Goal: Task Accomplishment & Management: Manage account settings

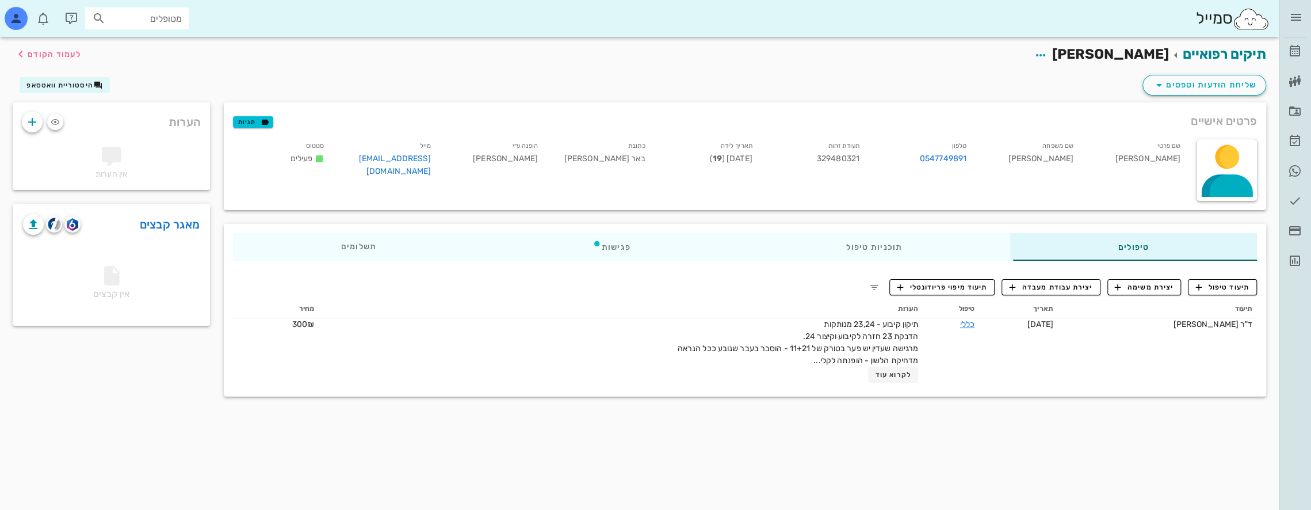
click at [160, 20] on input "מטופלים" at bounding box center [145, 18] width 74 height 15
type input "b"
type input "z"
type input "[PERSON_NAME]"
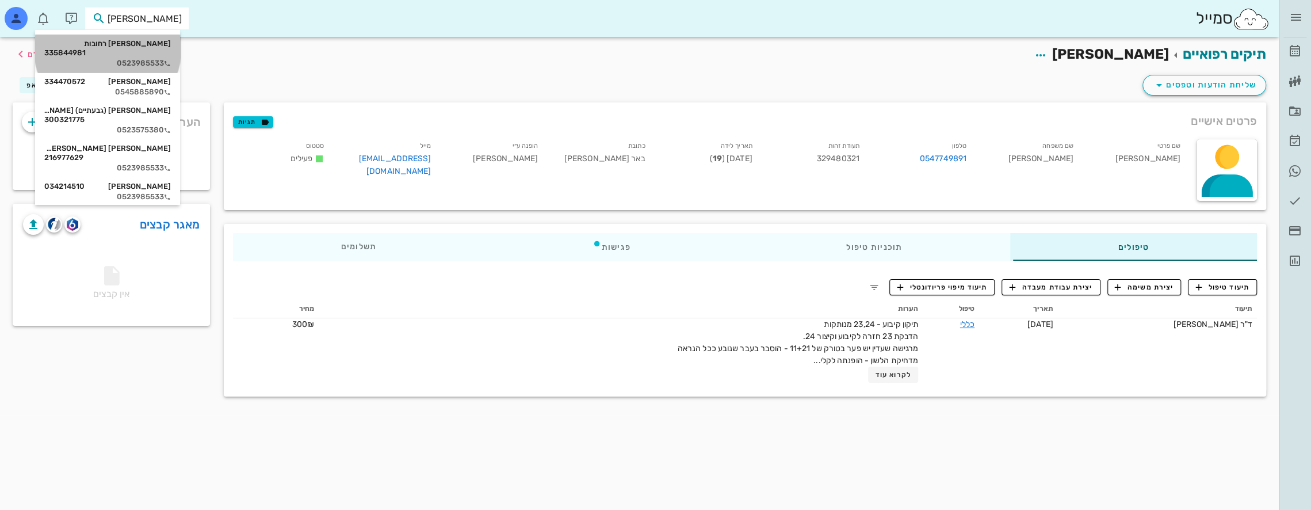
click at [152, 48] on div "[PERSON_NAME] רחובות 335844981" at bounding box center [107, 48] width 127 height 18
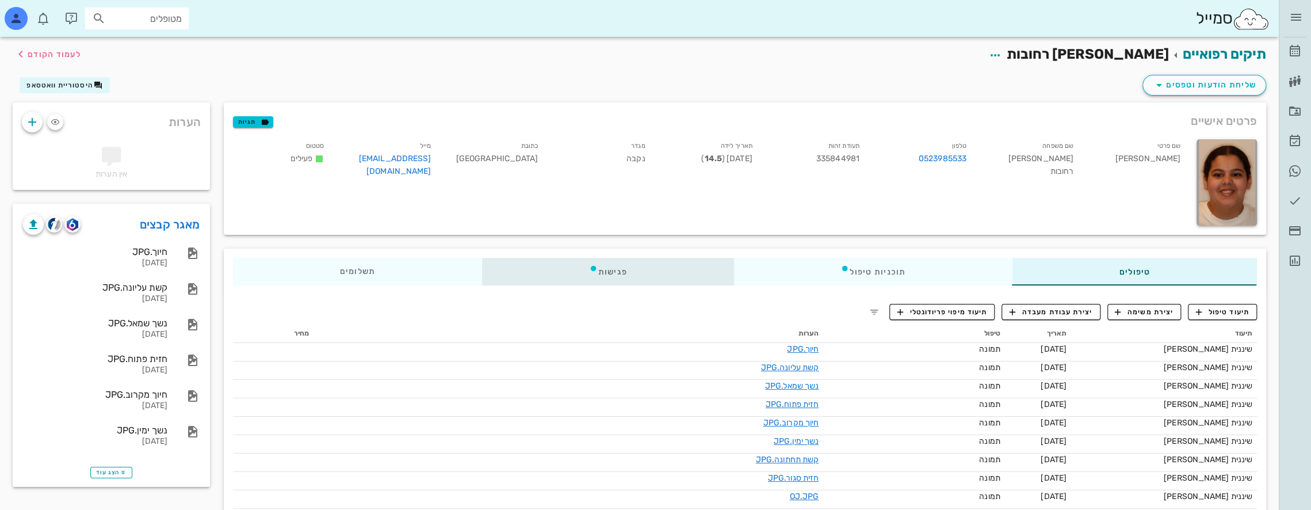
click at [598, 265] on icon at bounding box center [593, 267] width 9 height 9
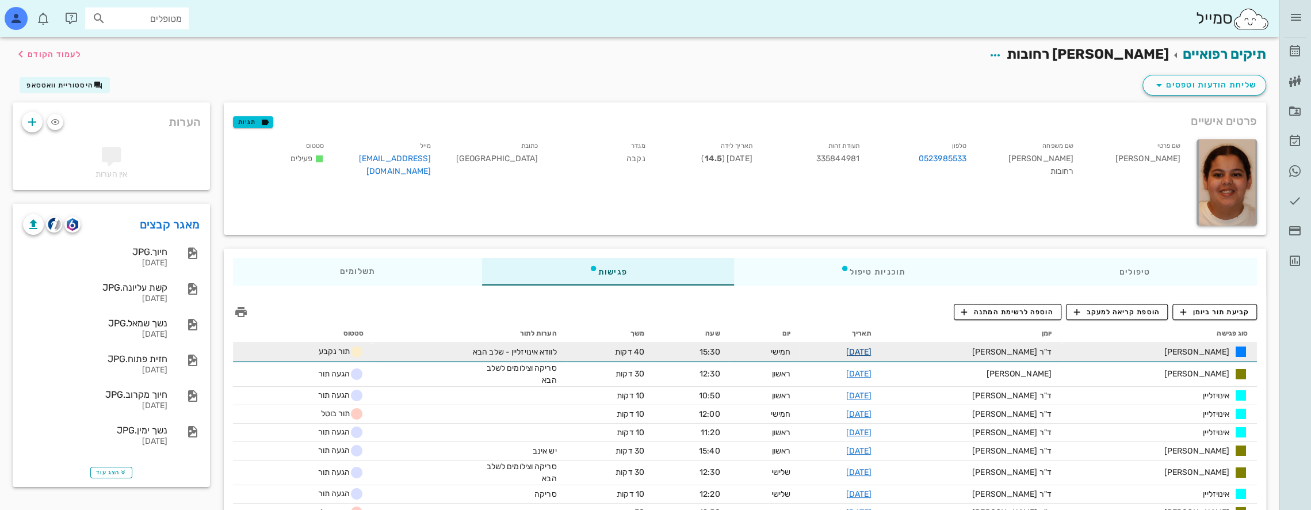
click at [871, 352] on link "[DATE]" at bounding box center [858, 352] width 26 height 10
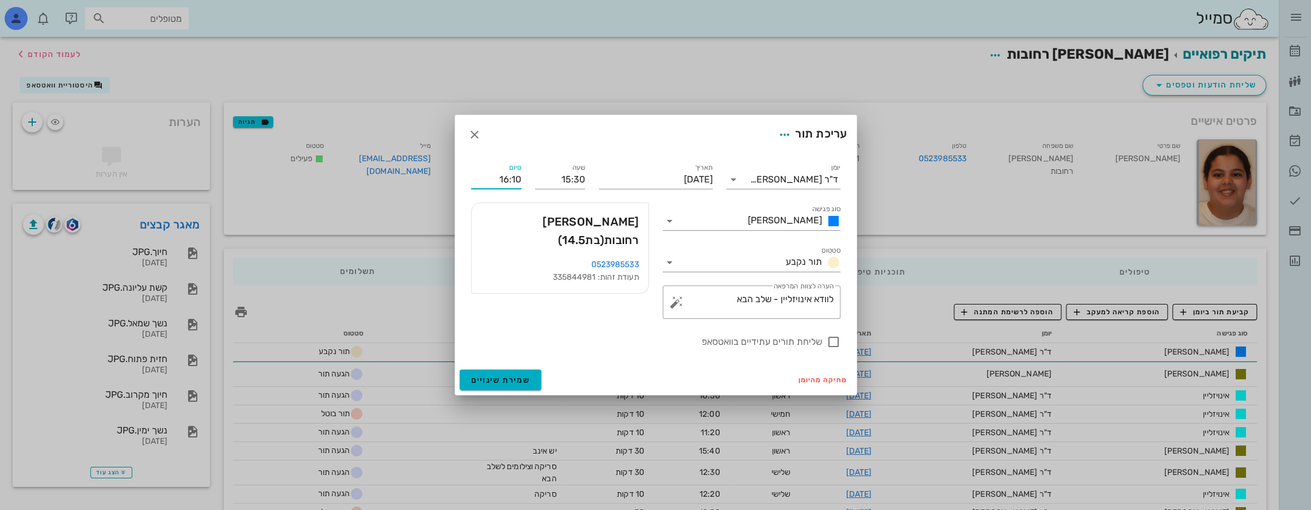
drag, startPoint x: 519, startPoint y: 178, endPoint x: 449, endPoint y: 179, distance: 70.8
click at [449, 179] on div "ד״ר [PERSON_NAME] [PERSON_NAME] רשימת המתנה תיקים רפואיים אישורי הגעה היסטוריית…" at bounding box center [655, 388] width 1311 height 776
type input "15:50"
click at [510, 384] on button "שמירת שינויים" at bounding box center [501, 379] width 82 height 21
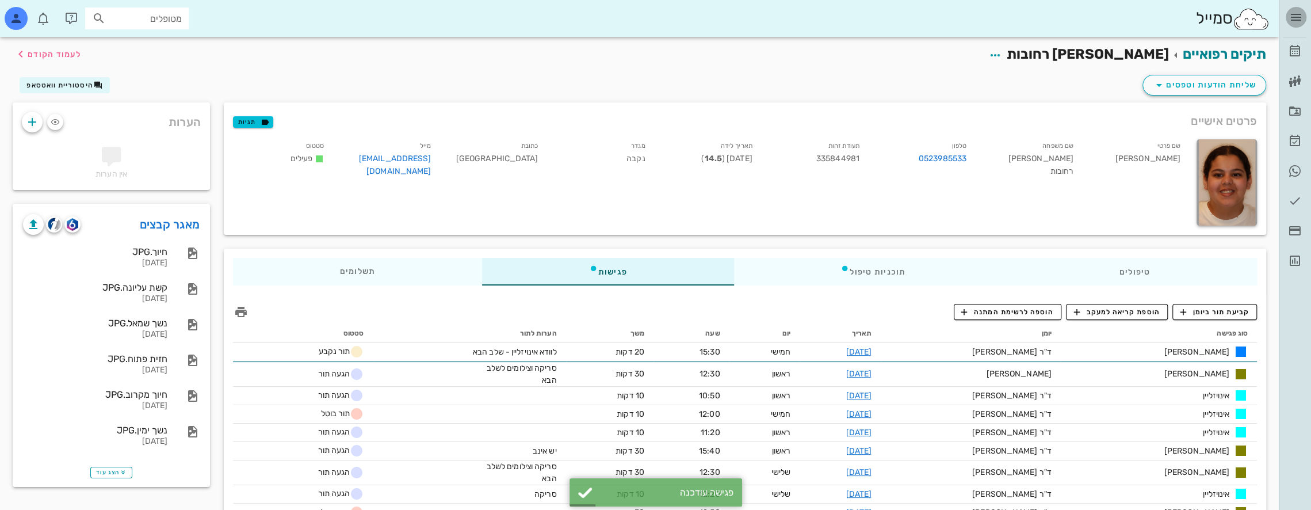
click at [1302, 16] on icon "button" at bounding box center [1296, 17] width 14 height 14
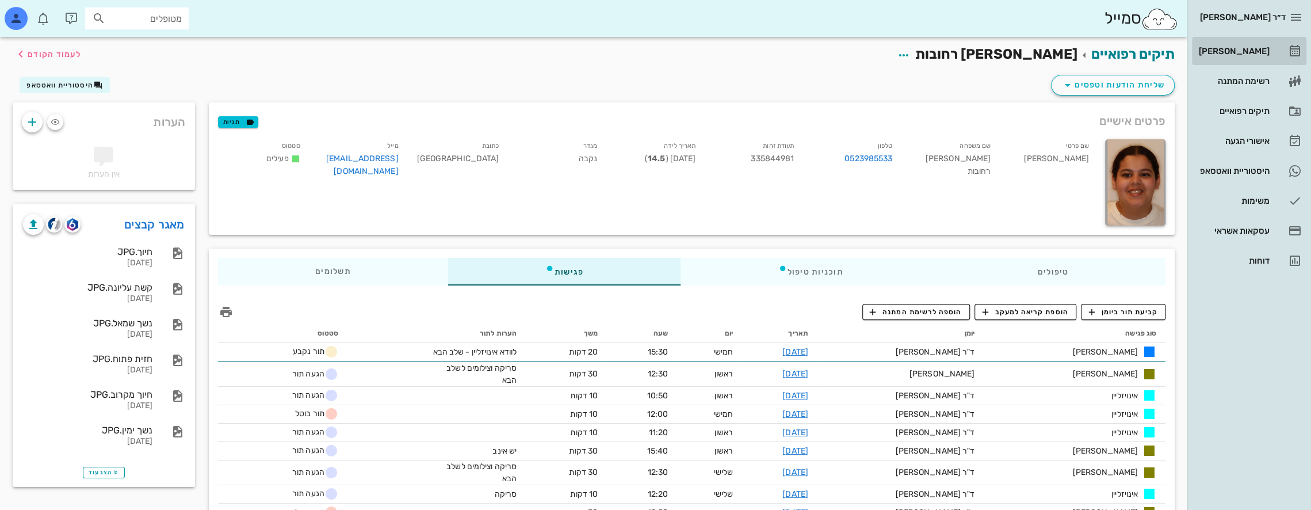
click at [1263, 44] on div "[PERSON_NAME]" at bounding box center [1232, 51] width 73 height 18
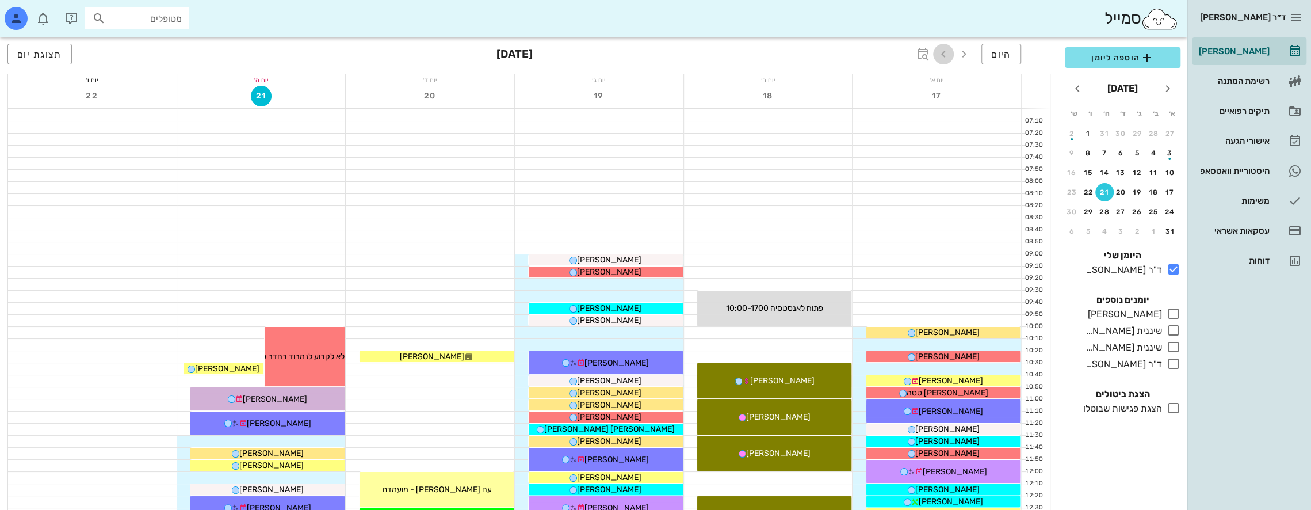
click at [946, 53] on icon "button" at bounding box center [943, 54] width 14 height 14
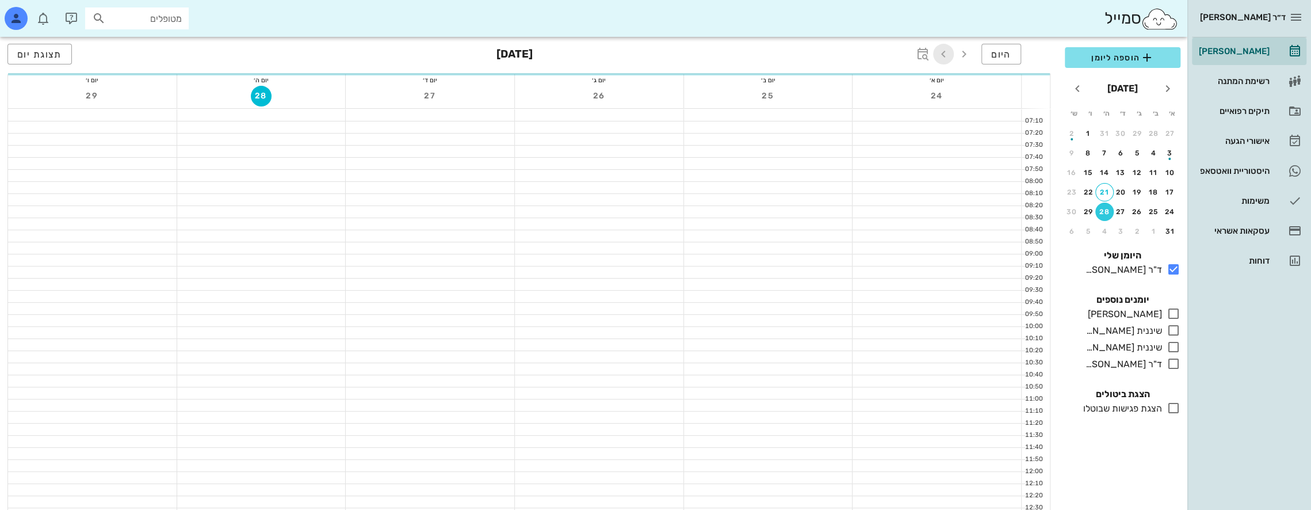
click at [946, 53] on icon "button" at bounding box center [943, 54] width 14 height 14
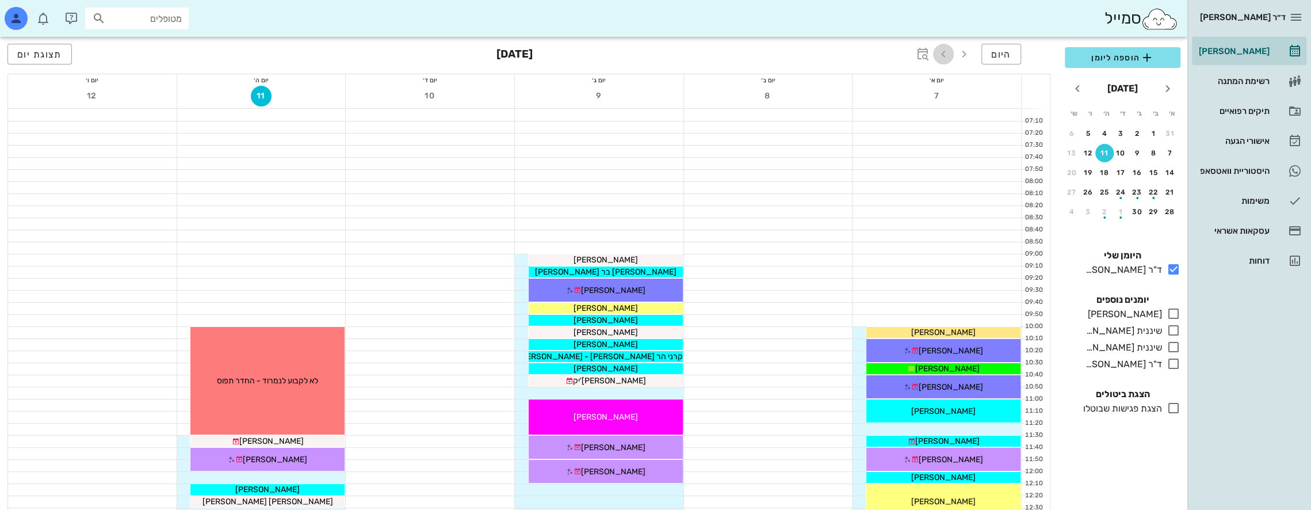
click at [946, 53] on icon "button" at bounding box center [943, 54] width 14 height 14
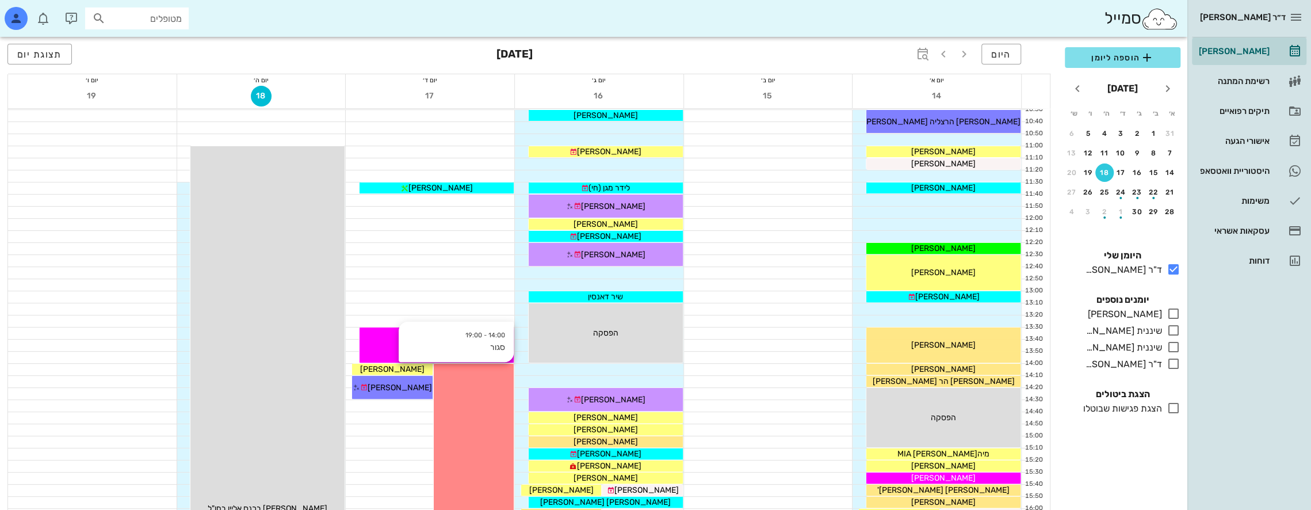
scroll to position [230, 0]
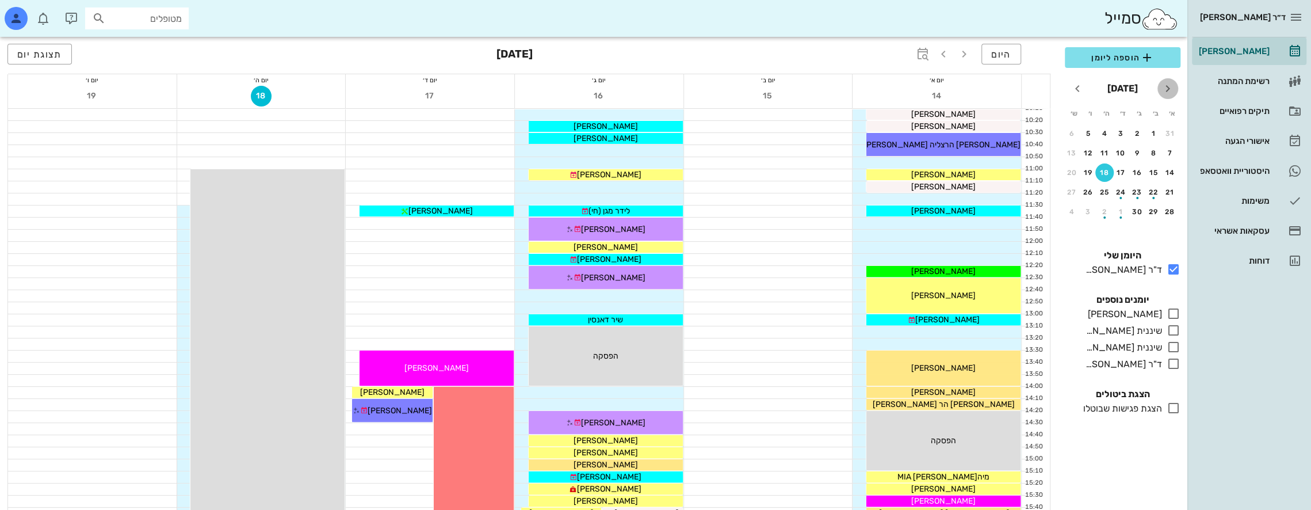
click at [1164, 86] on icon "חודש שעבר" at bounding box center [1168, 89] width 14 height 14
click at [1168, 87] on icon "חודש שעבר" at bounding box center [1168, 89] width 14 height 14
click at [969, 54] on icon "button" at bounding box center [964, 54] width 14 height 14
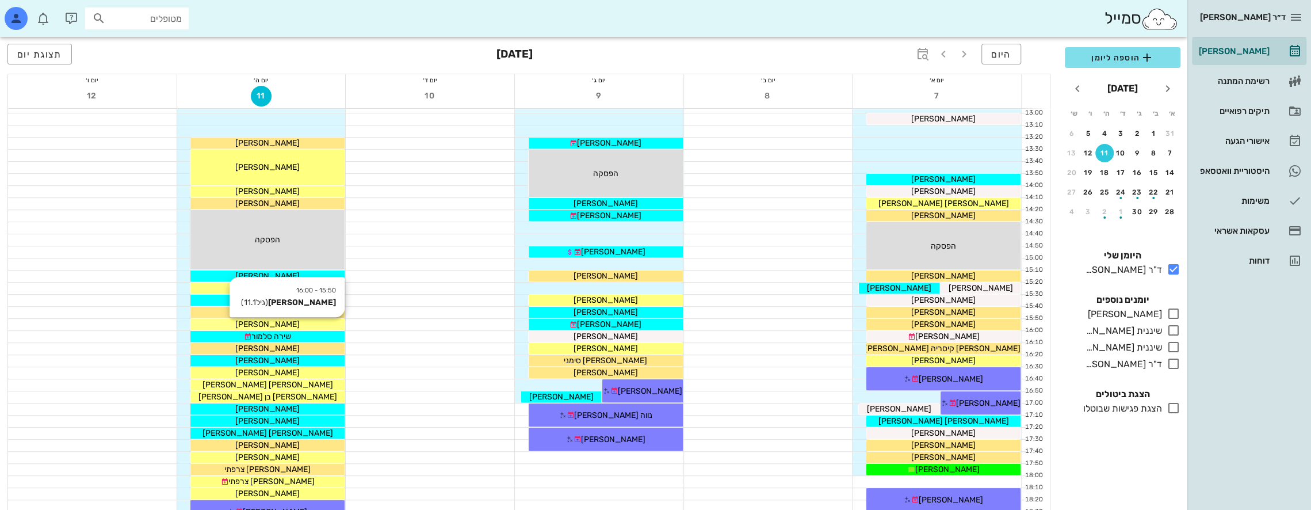
scroll to position [460, 0]
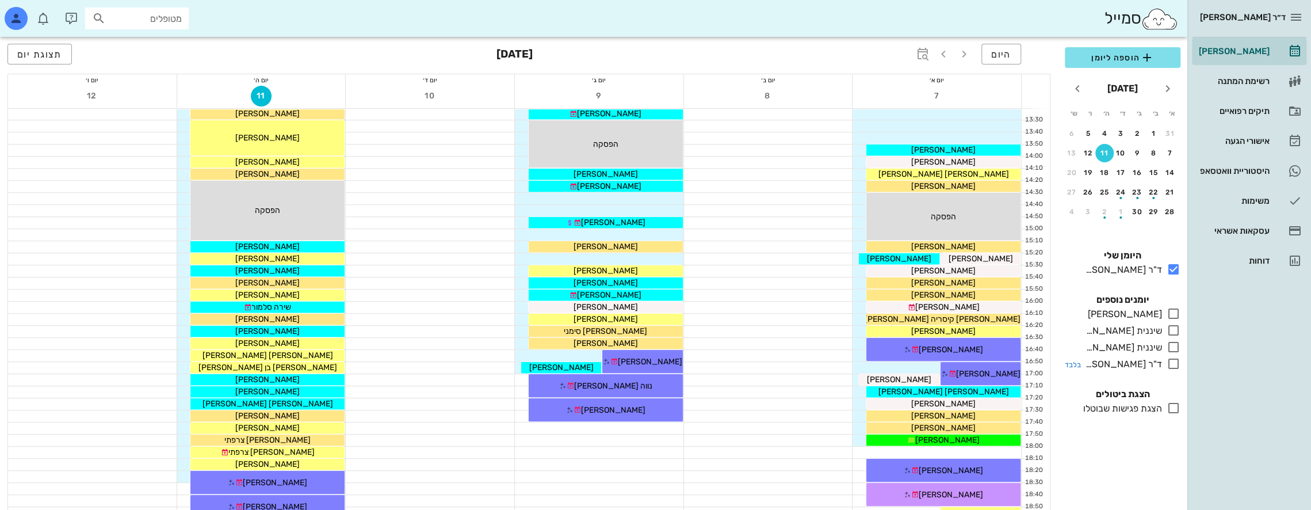
click at [1173, 359] on icon at bounding box center [1173, 364] width 14 height 14
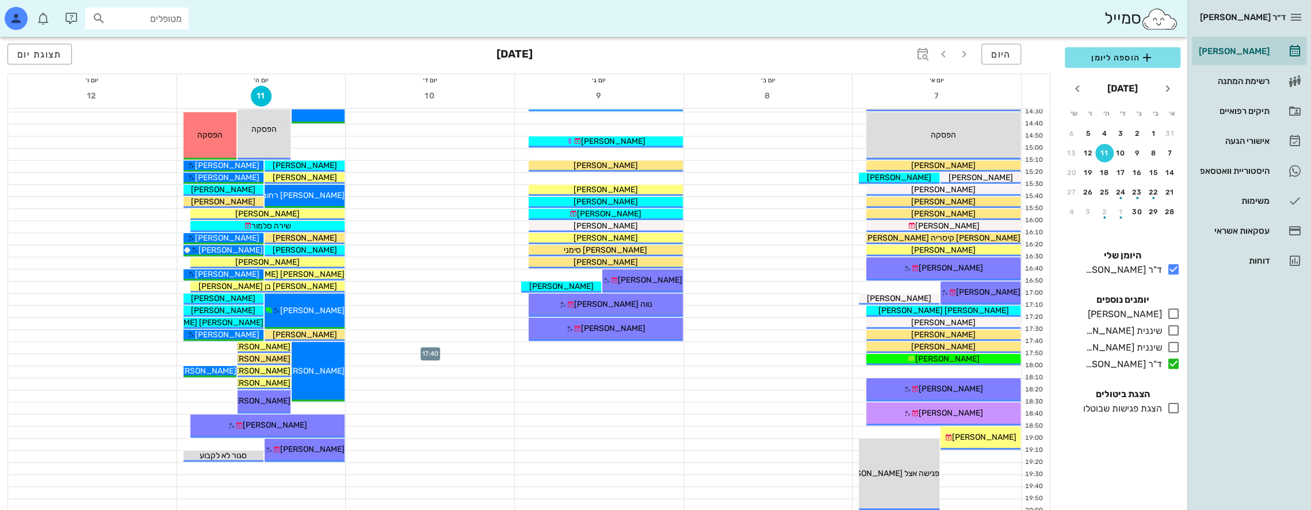
scroll to position [575, 0]
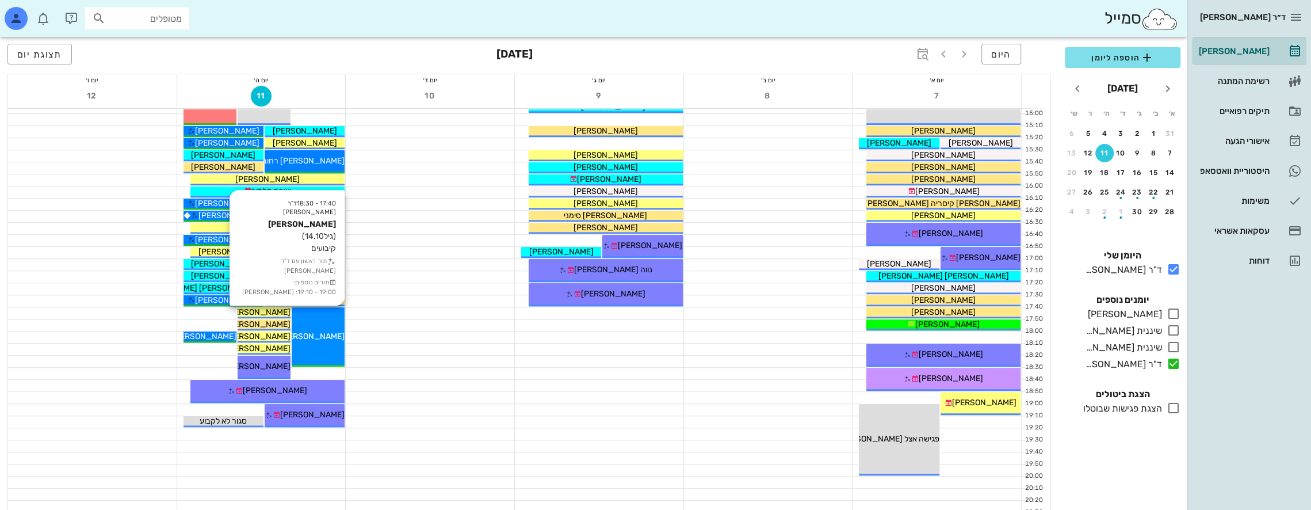
click at [334, 328] on div "17:40 - 18:30 ד"ר [PERSON_NAME] [PERSON_NAME] (גיל 14.10 ) קיבועים תור ראשון עם…" at bounding box center [318, 336] width 53 height 59
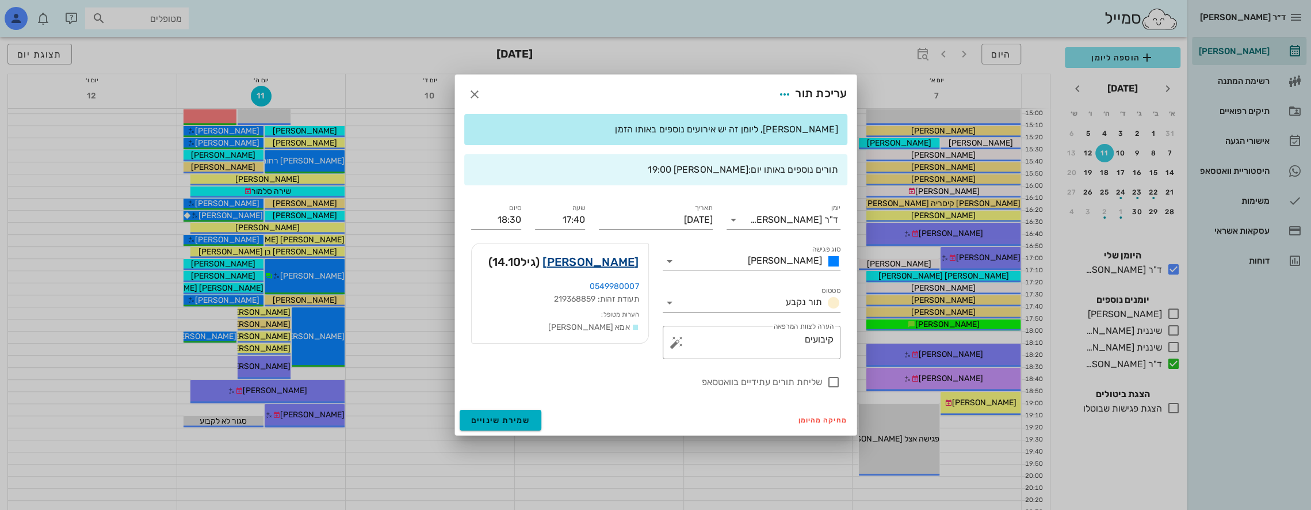
click at [602, 265] on link "[PERSON_NAME]" at bounding box center [590, 261] width 96 height 18
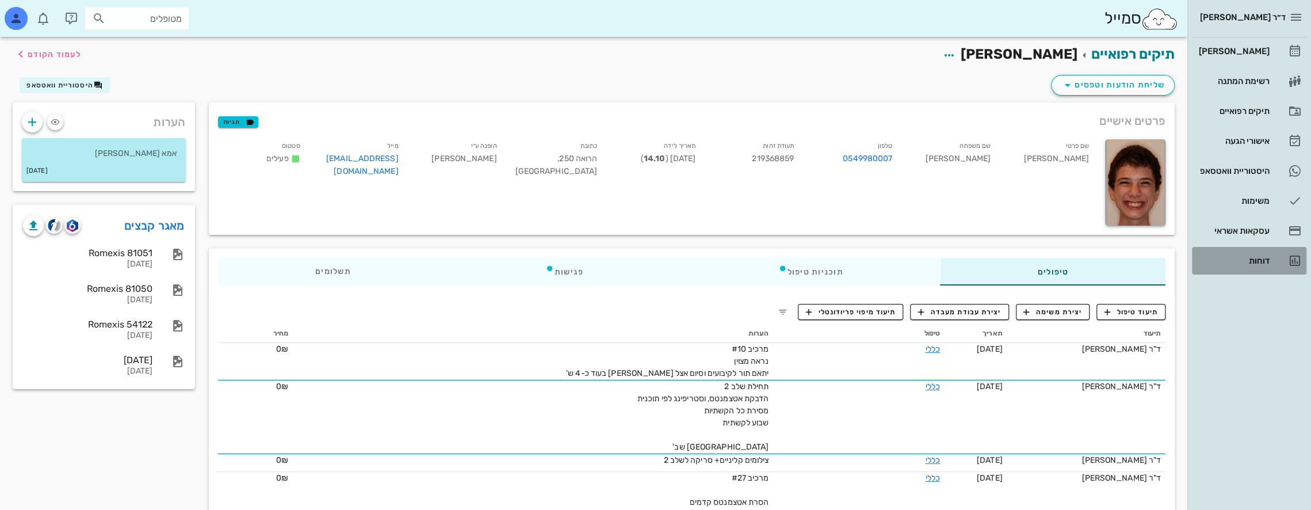
click at [1274, 273] on link "דוחות" at bounding box center [1249, 261] width 114 height 28
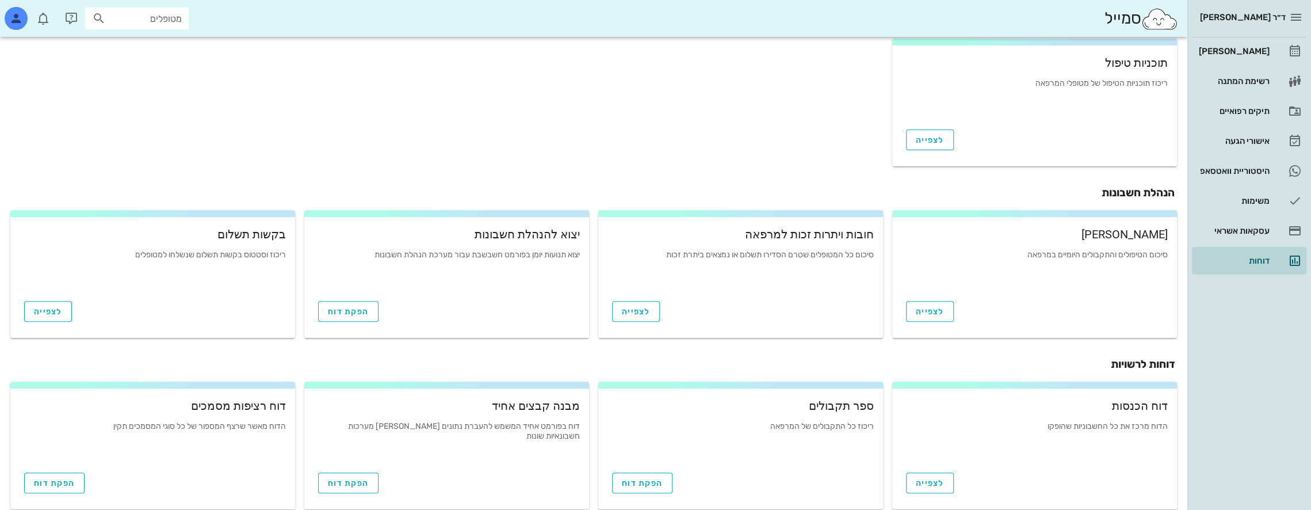
scroll to position [340, 0]
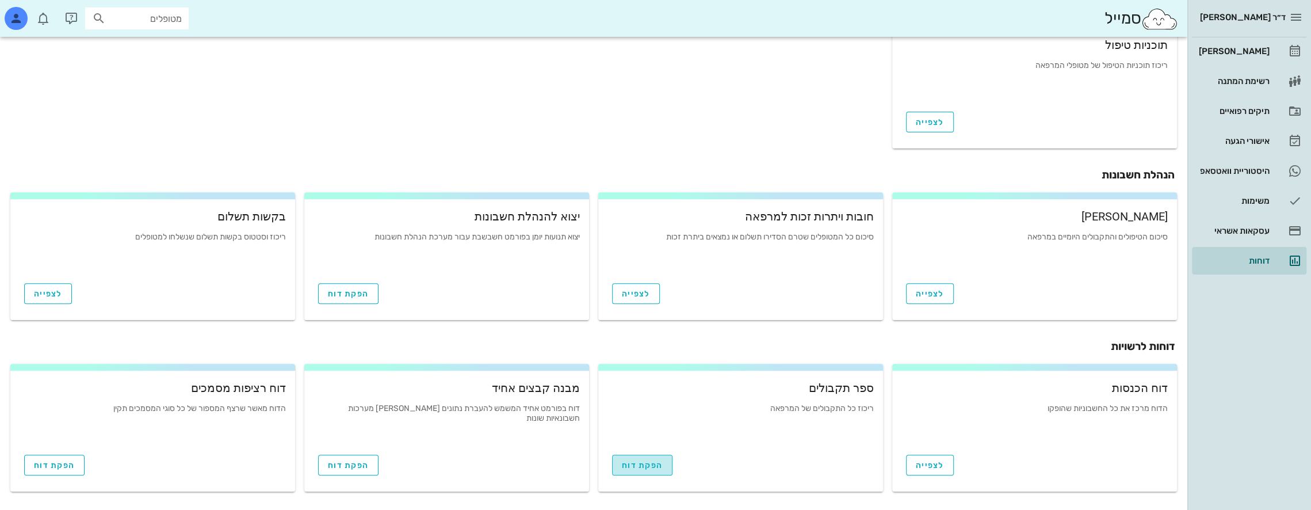
click at [648, 464] on span "הפקת דוח" at bounding box center [642, 465] width 41 height 10
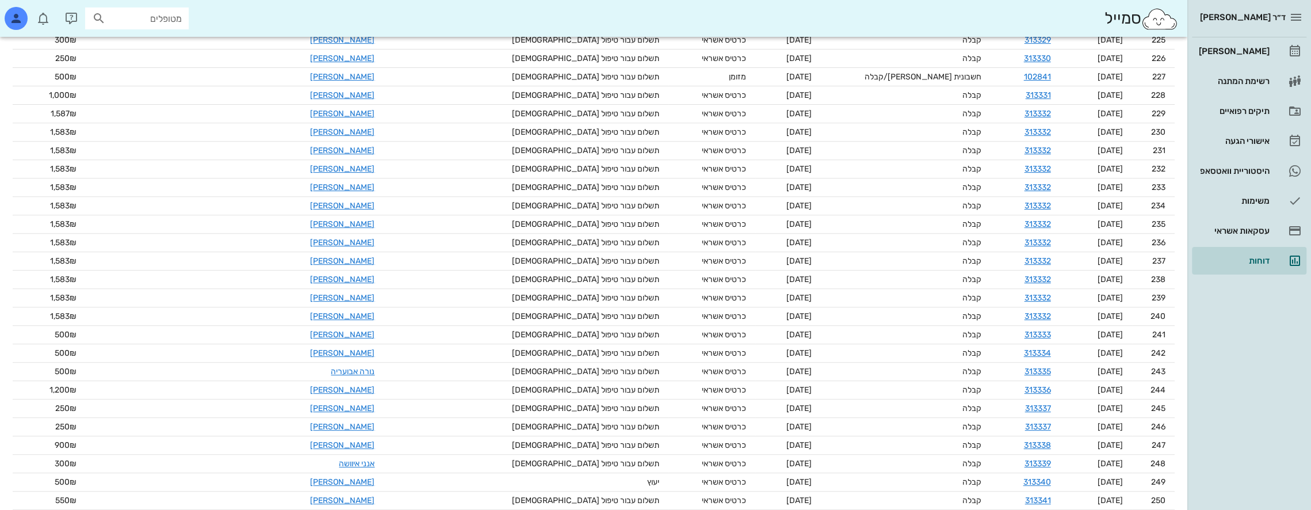
scroll to position [5442, 0]
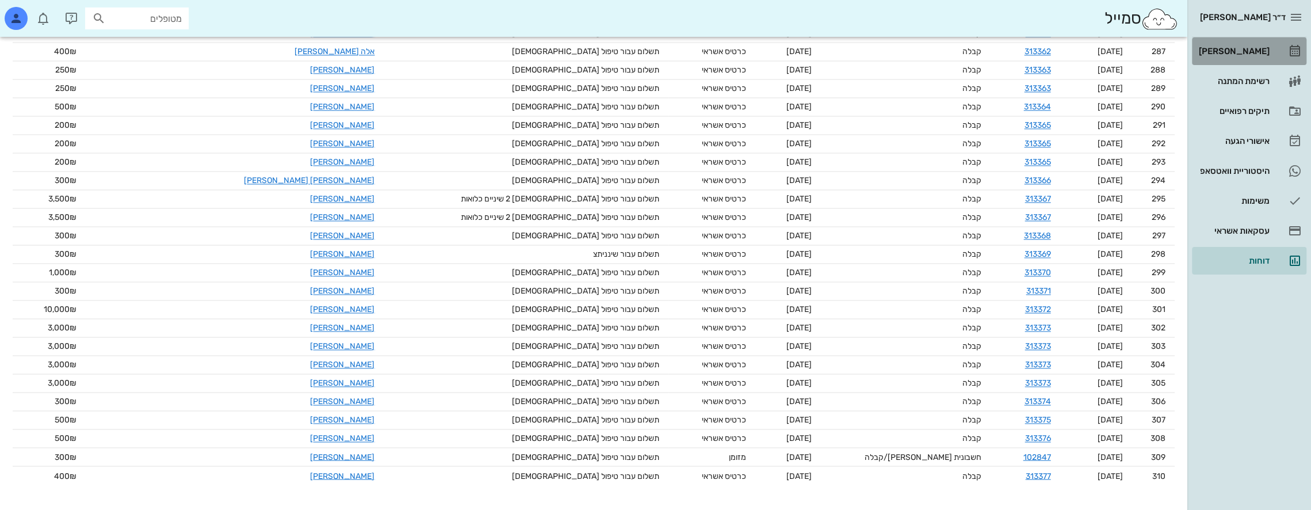
click at [1248, 52] on div "[PERSON_NAME]" at bounding box center [1232, 51] width 73 height 9
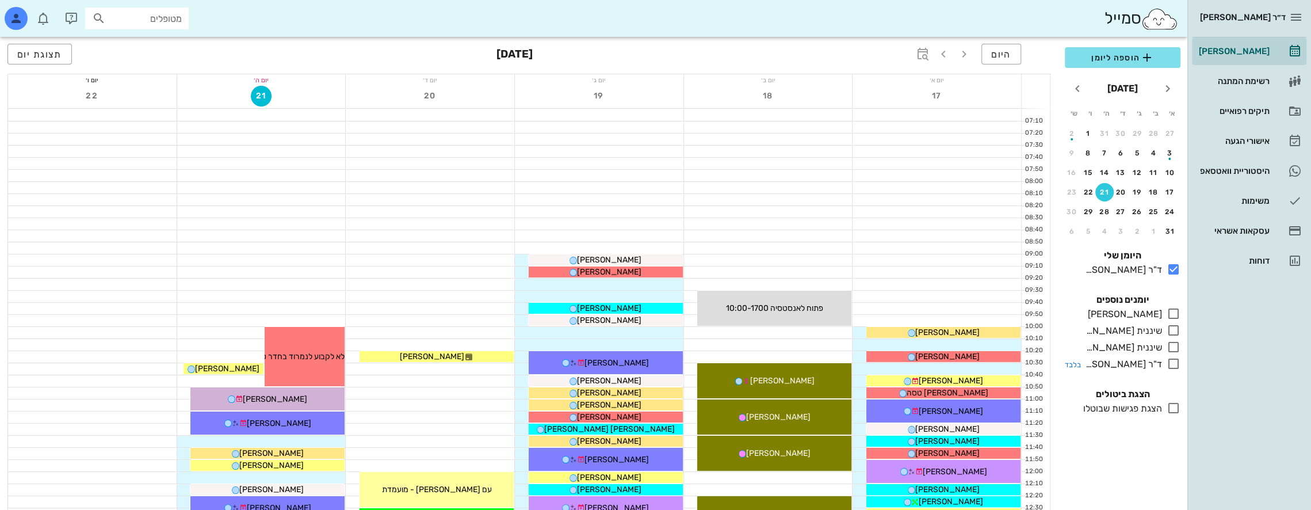
click at [1175, 361] on icon at bounding box center [1173, 364] width 14 height 14
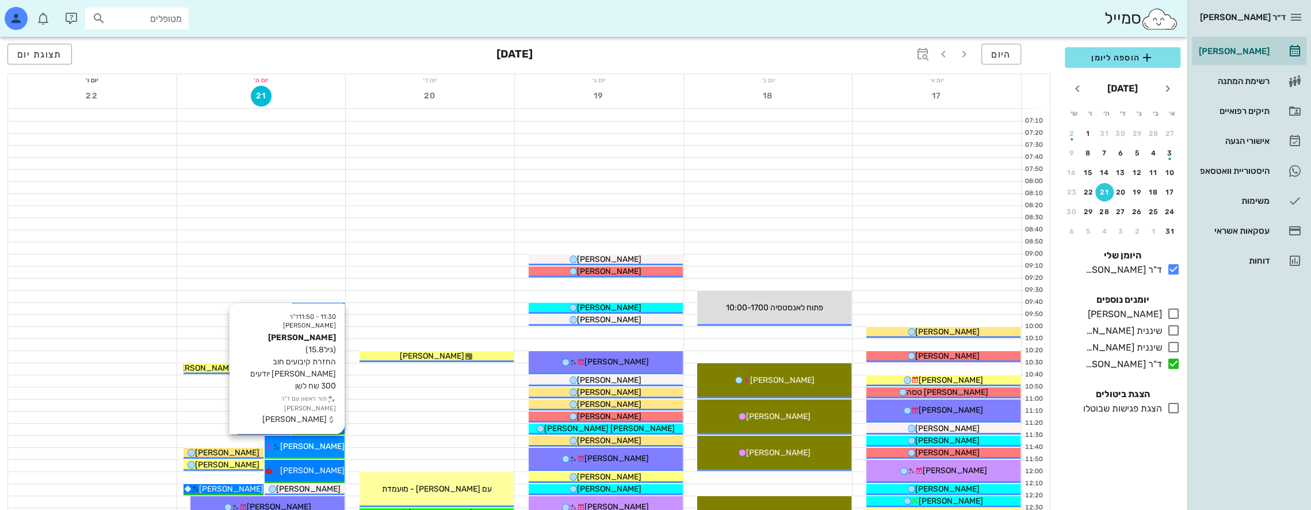
click at [320, 449] on span "[PERSON_NAME]" at bounding box center [312, 446] width 64 height 10
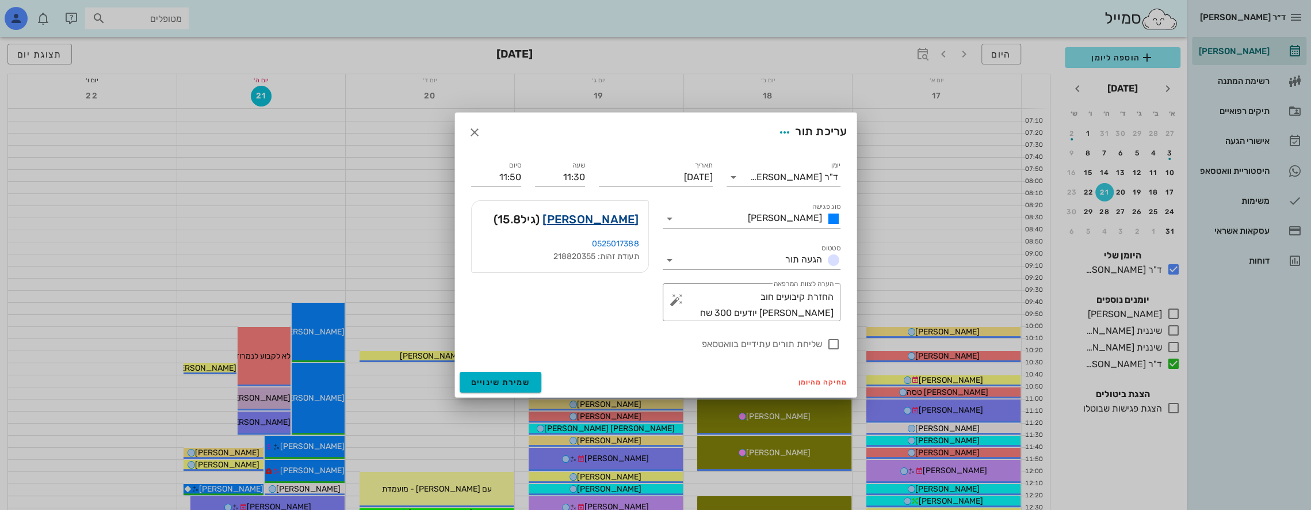
click at [622, 216] on link "[PERSON_NAME]" at bounding box center [590, 219] width 96 height 18
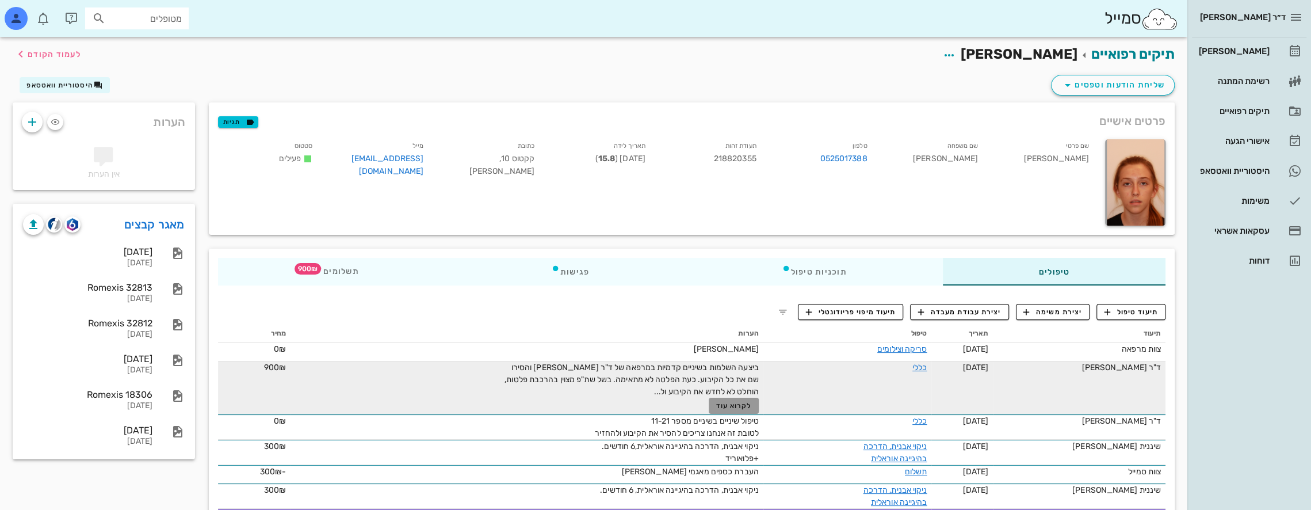
click at [743, 404] on span "לקרוא עוד" at bounding box center [734, 405] width 36 height 8
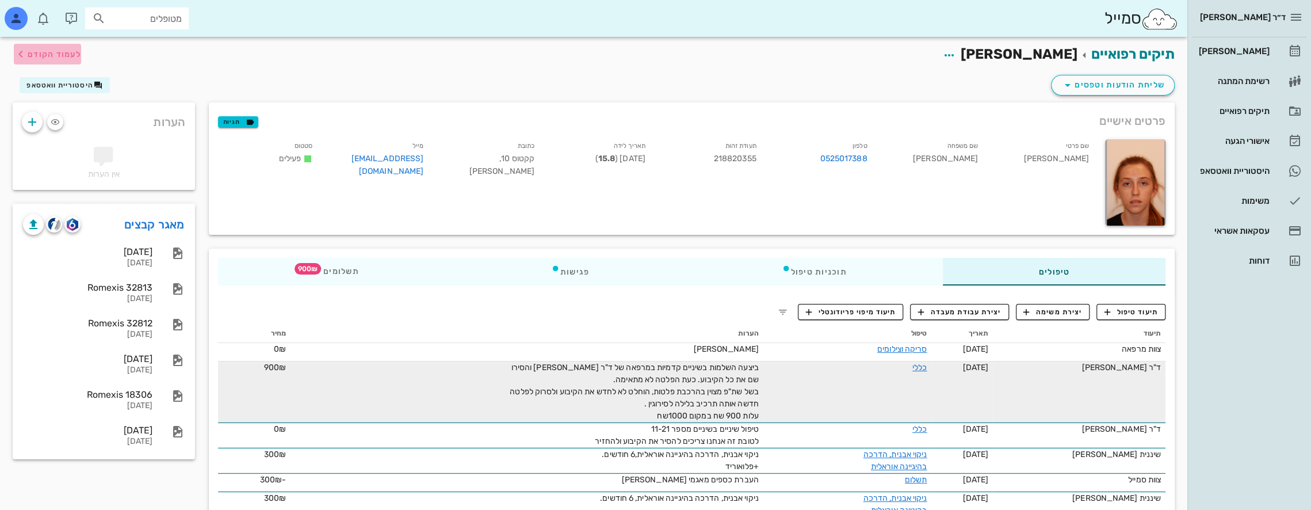
click at [39, 48] on span "לעמוד הקודם" at bounding box center [47, 54] width 67 height 14
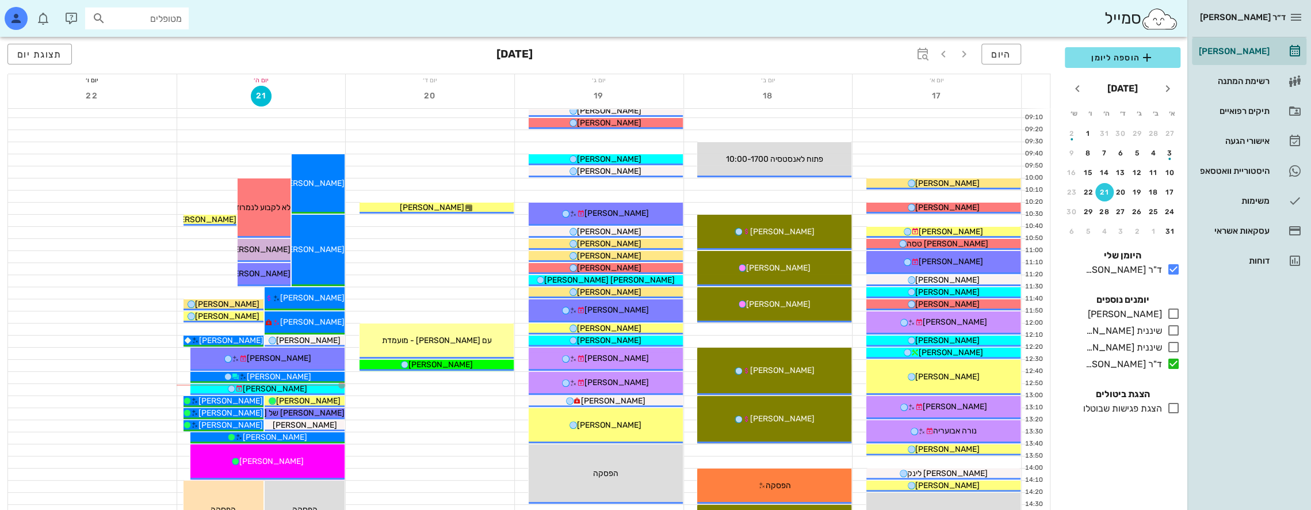
scroll to position [230, 0]
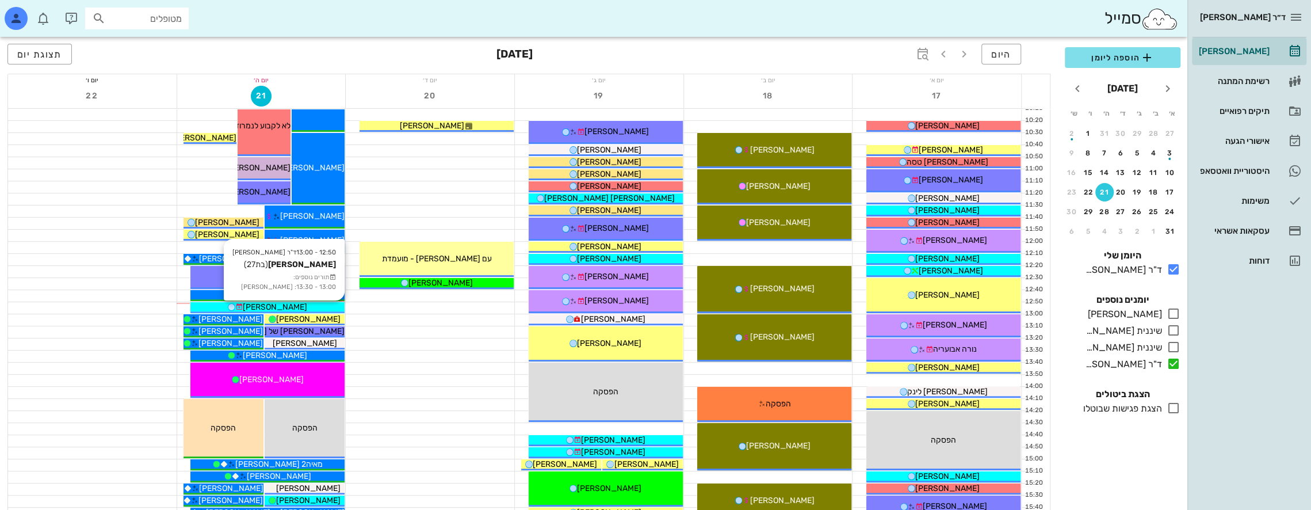
click at [327, 306] on div "[PERSON_NAME]" at bounding box center [267, 307] width 154 height 12
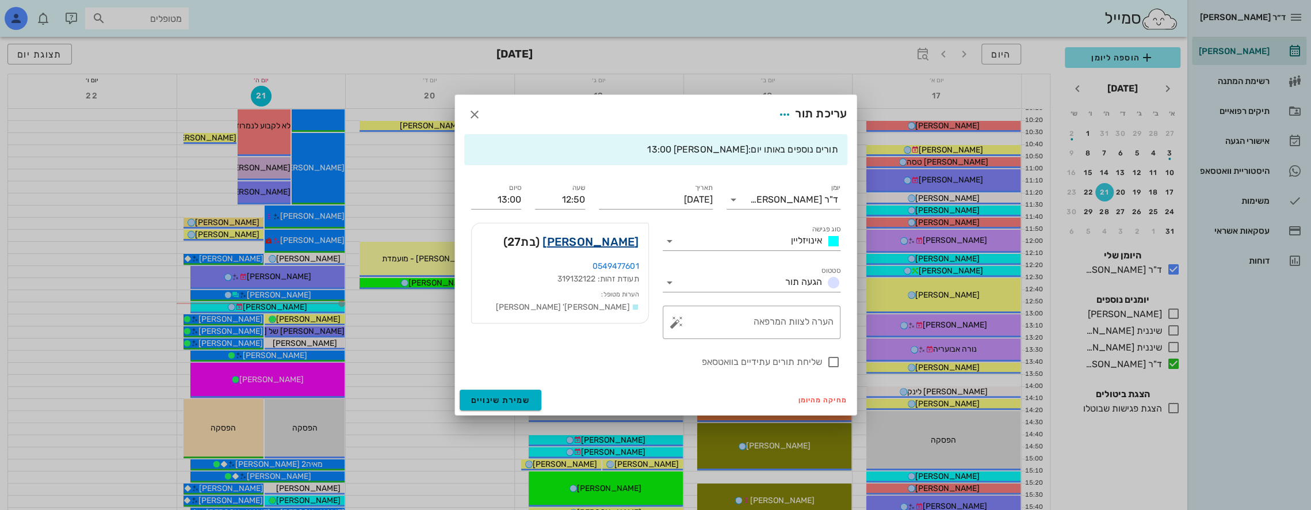
click at [594, 243] on link "[PERSON_NAME]" at bounding box center [590, 241] width 96 height 18
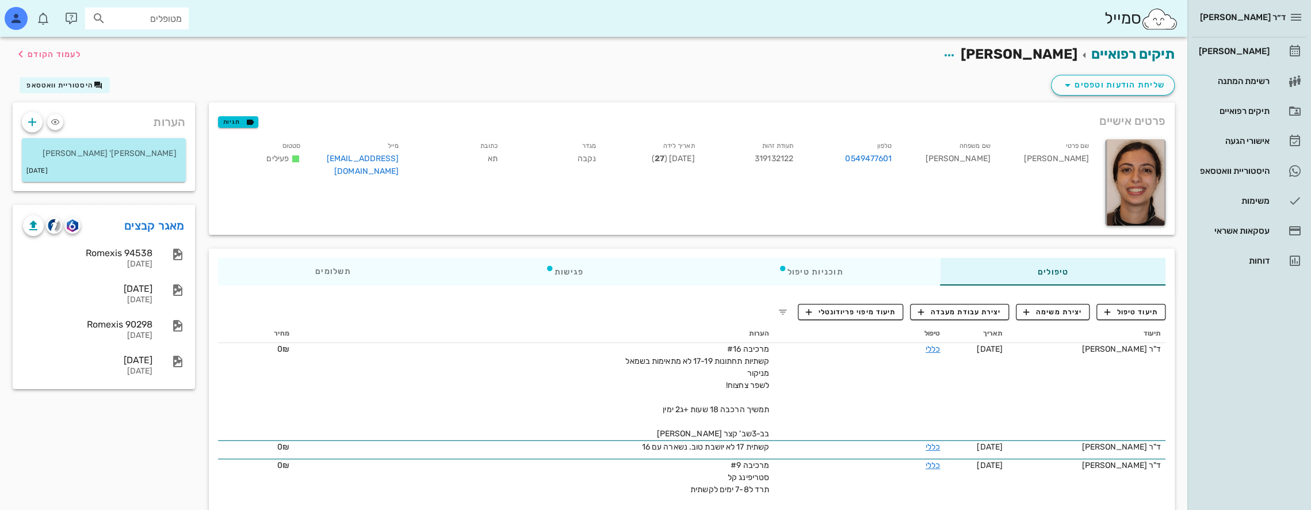
click at [144, 19] on input "מטופלים" at bounding box center [145, 18] width 74 height 15
type input "[PERSON_NAME]"
click at [161, 43] on div "[PERSON_NAME] 039762521" at bounding box center [116, 43] width 127 height 9
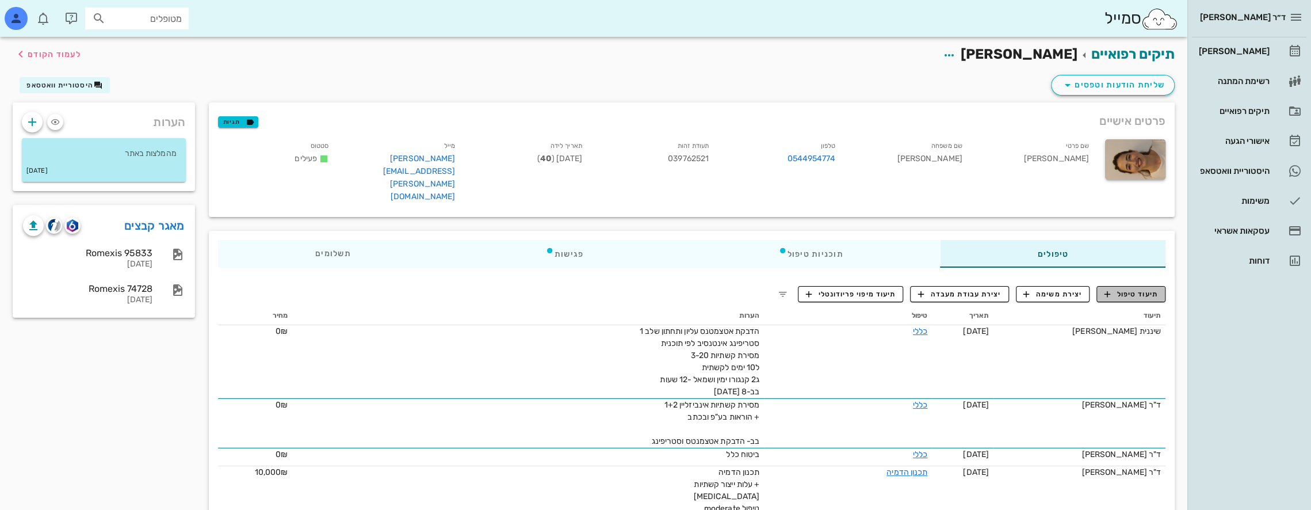
click at [1132, 289] on span "תיעוד טיפול" at bounding box center [1130, 294] width 53 height 10
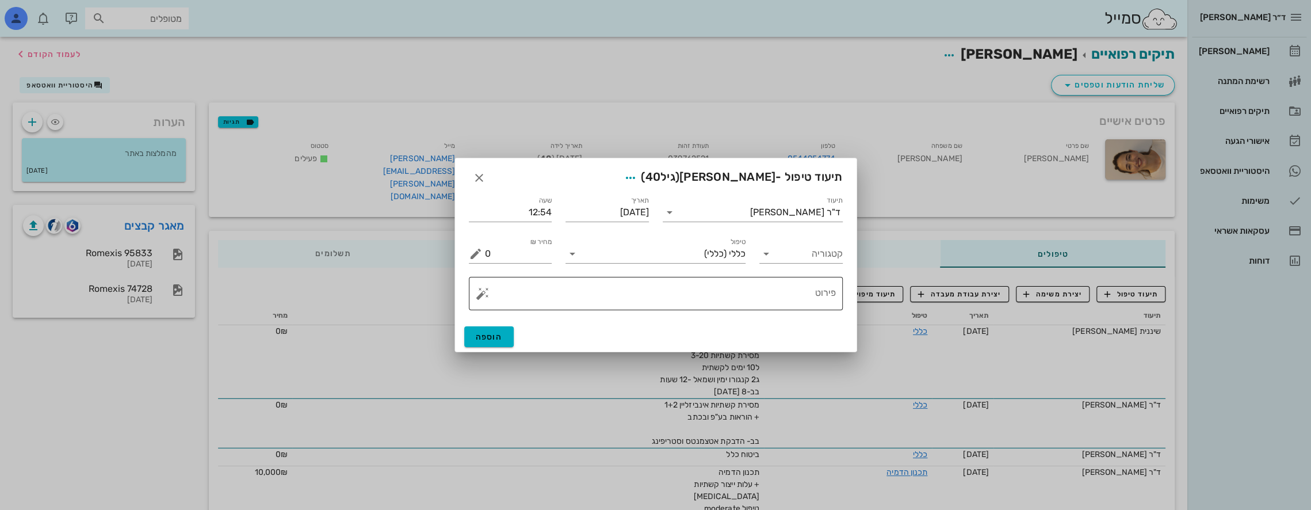
click at [787, 289] on textarea "פירוט" at bounding box center [660, 296] width 351 height 28
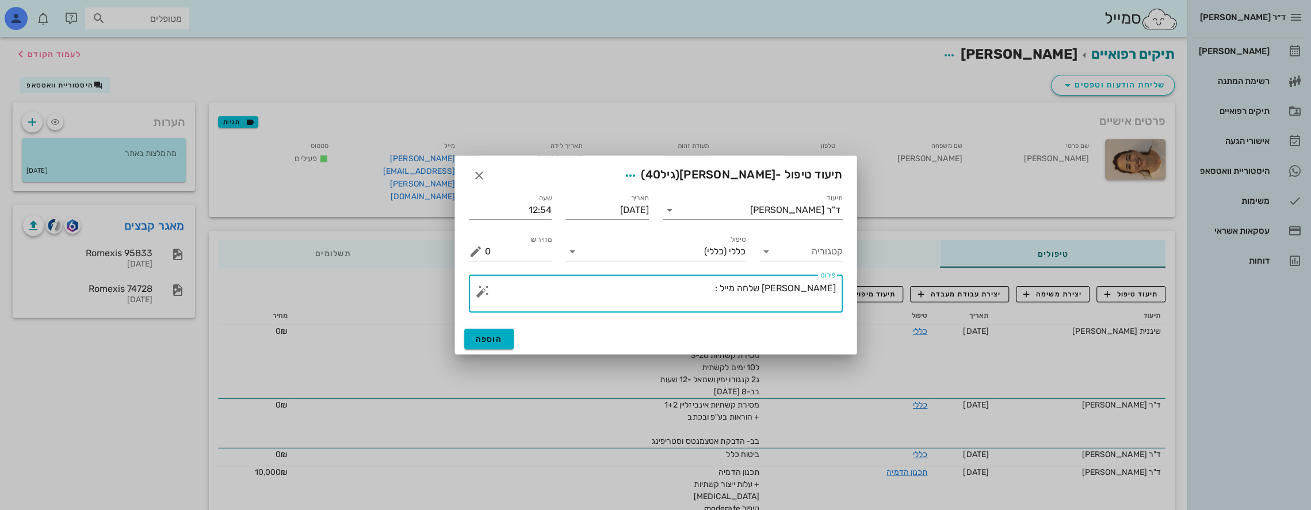
paste textarea "הי ד"ר [PERSON_NAME], מה שלומך? לצערי אני ממש לא מסתדרת עם האטצ'מנטים, הם בולטי…"
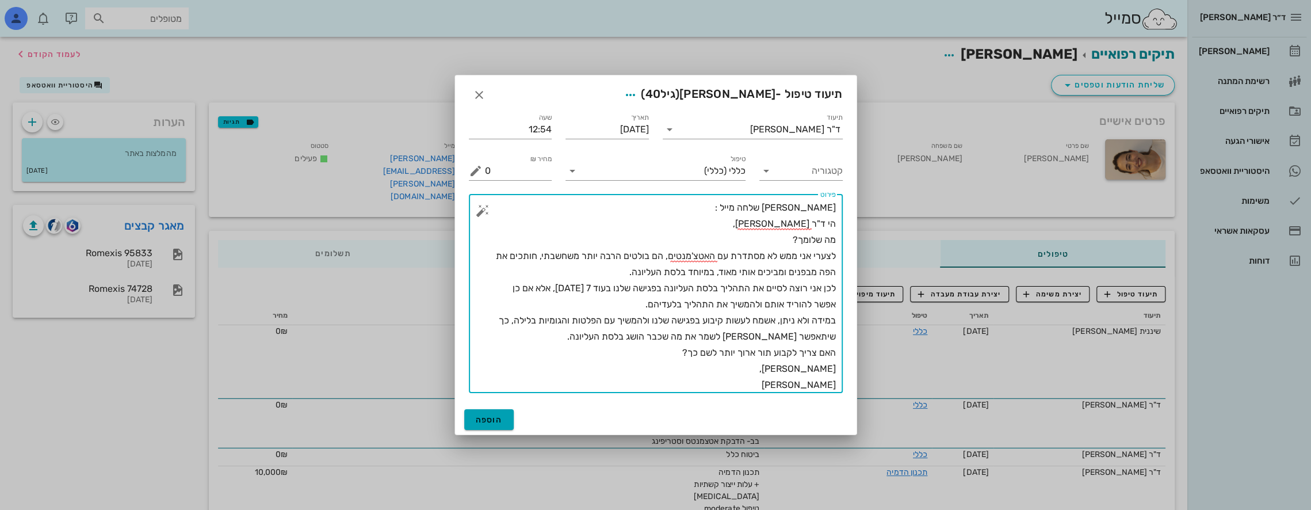
type textarea "[PERSON_NAME] שלחה מייל : הי ד"ר [PERSON_NAME], מה שלומך? לצערי אני ממש לא מסתד…"
click at [481, 416] on span "הוספה" at bounding box center [489, 420] width 27 height 10
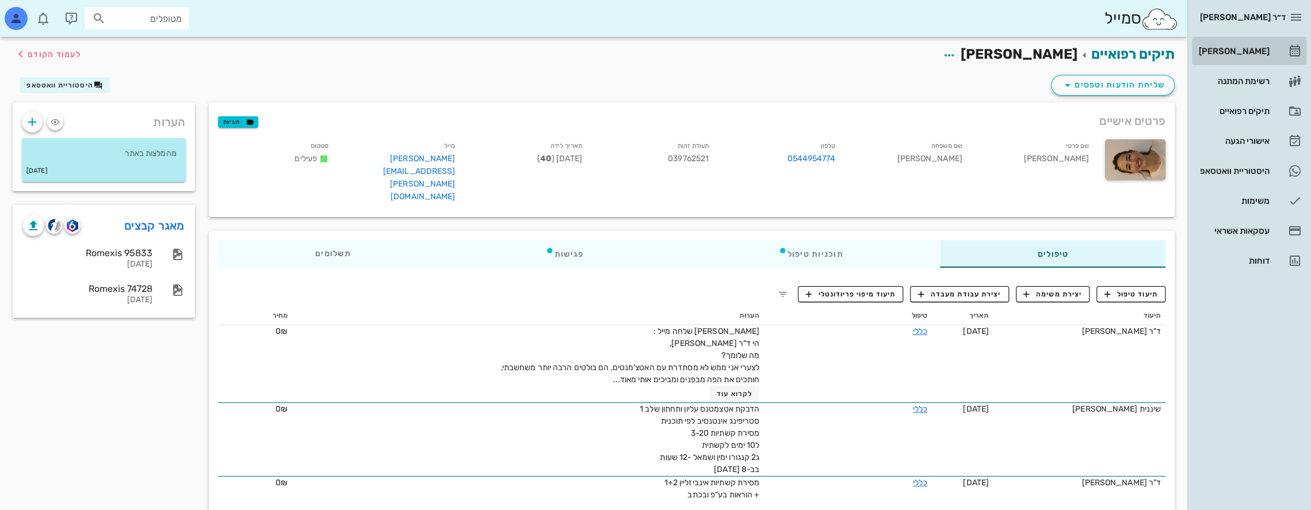
click at [1245, 42] on div "[PERSON_NAME]" at bounding box center [1232, 51] width 73 height 18
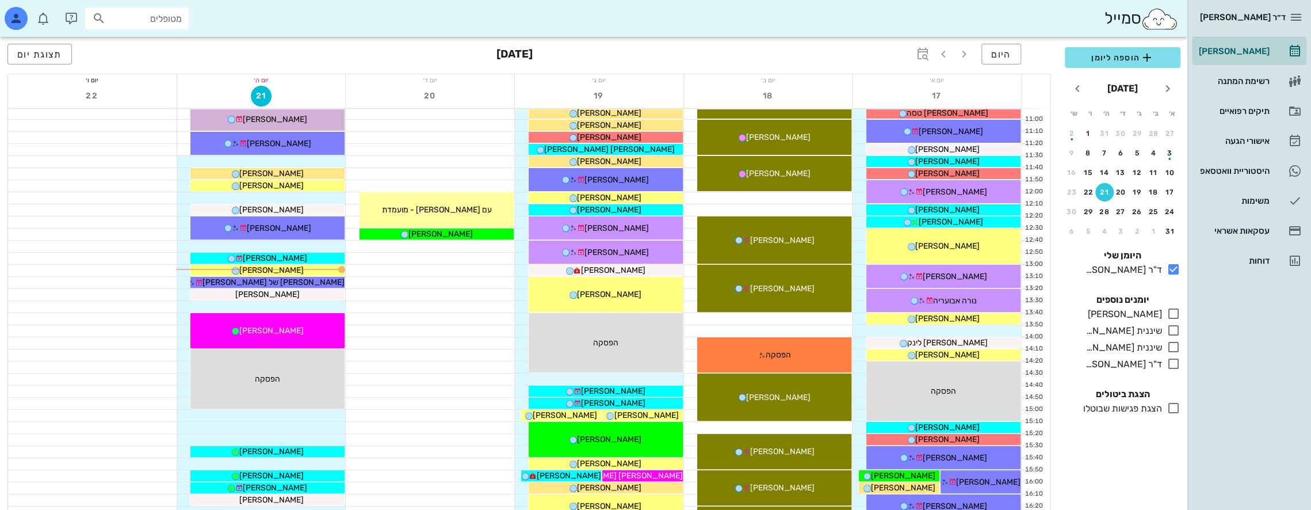
scroll to position [288, 0]
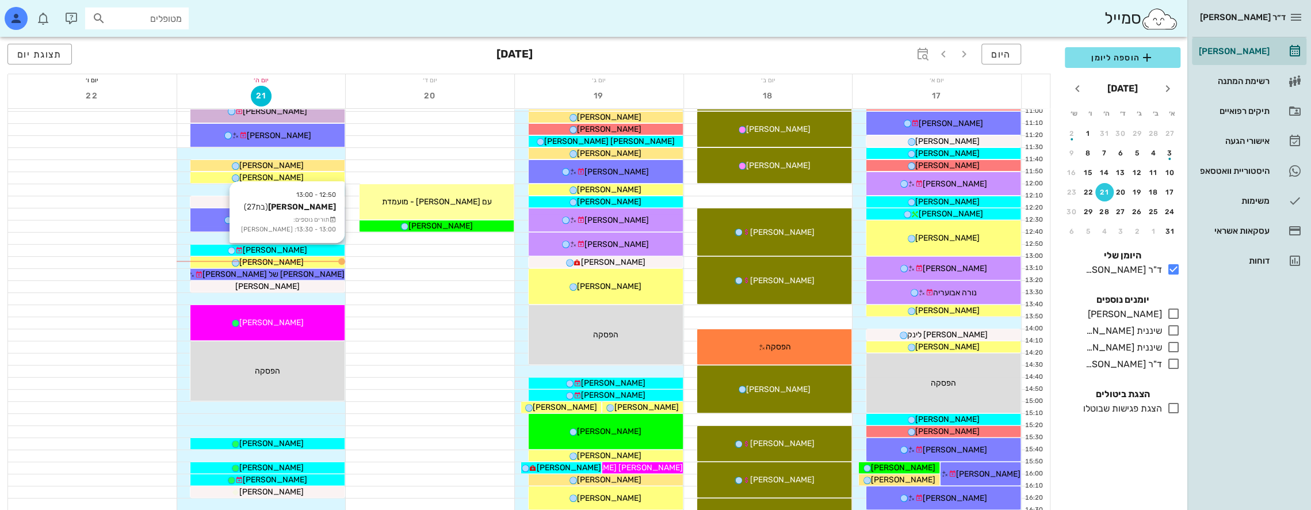
click at [311, 247] on div "[PERSON_NAME]" at bounding box center [267, 250] width 154 height 12
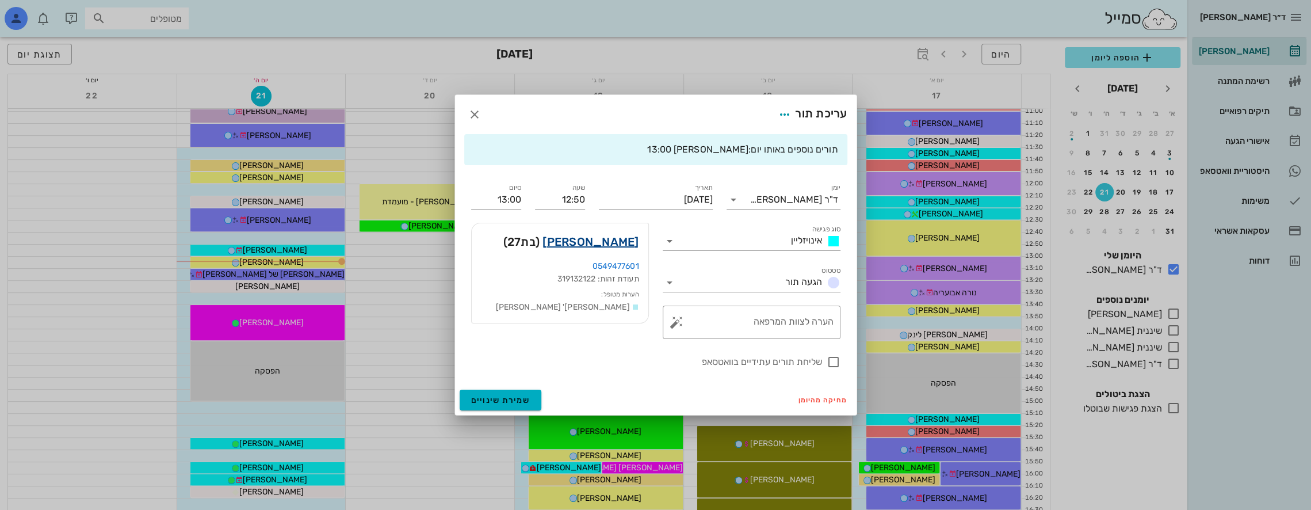
click at [602, 243] on link "[PERSON_NAME]" at bounding box center [590, 241] width 96 height 18
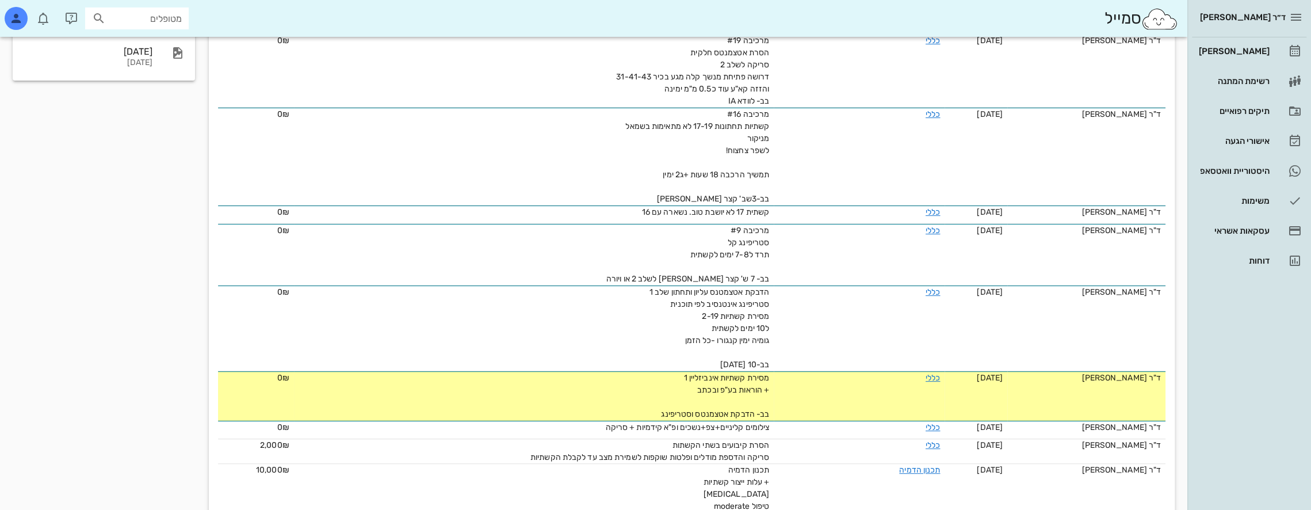
scroll to position [288, 0]
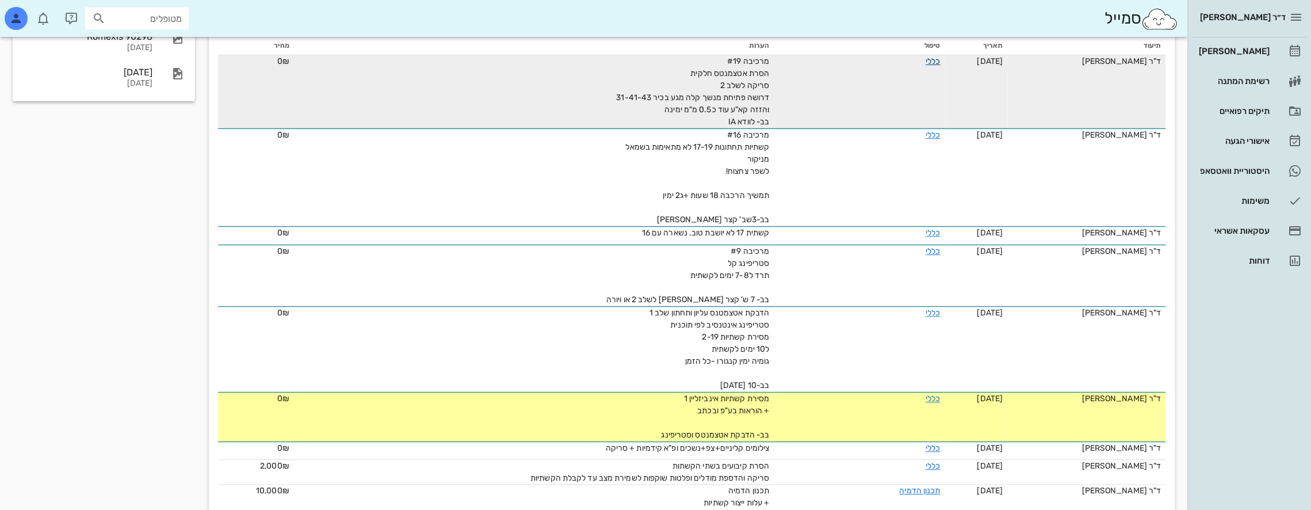
click at [925, 61] on link "כללי" at bounding box center [932, 61] width 14 height 10
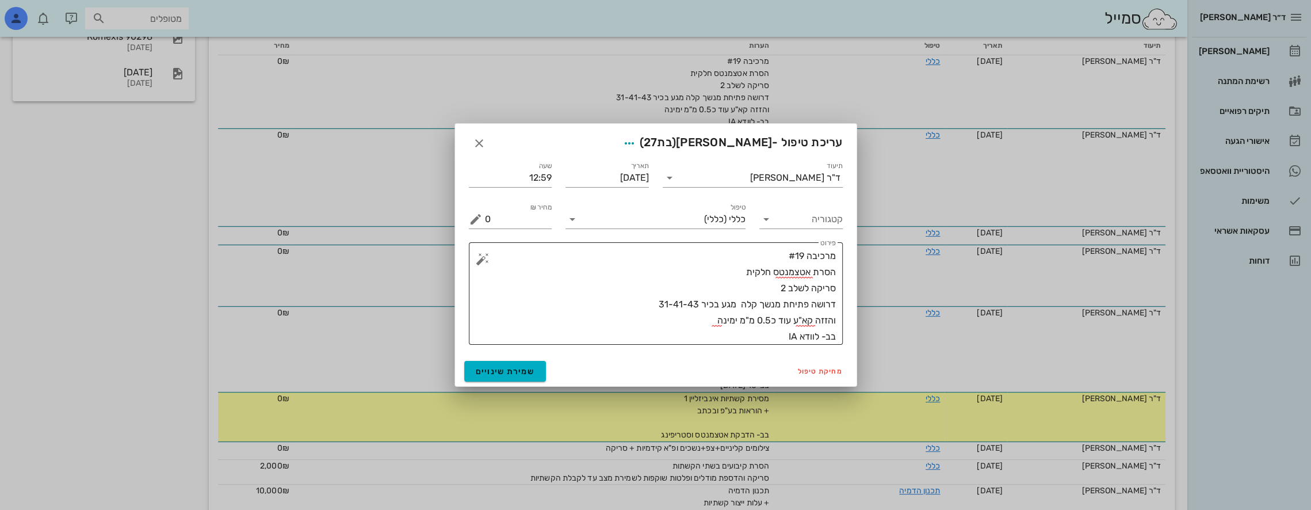
click at [651, 306] on textarea "מרכיבה #19 הסרת אטצמנטס חלקית סריקה לשלב 2 דרושה פתיחת מנשך קלה מגע בכיר 31-41-…" at bounding box center [660, 296] width 351 height 97
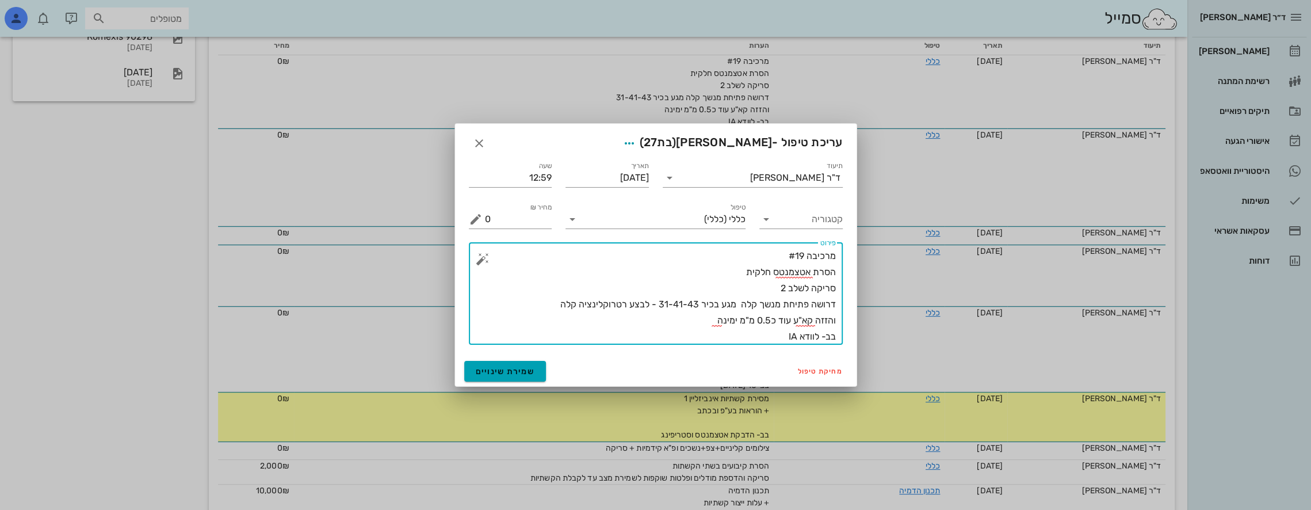
type textarea "מרכיבה #19 הסרת אטצמנטס חלקית סריקה לשלב 2 דרושה פתיחת מנשך קלה מגע בכיר 31-41-…"
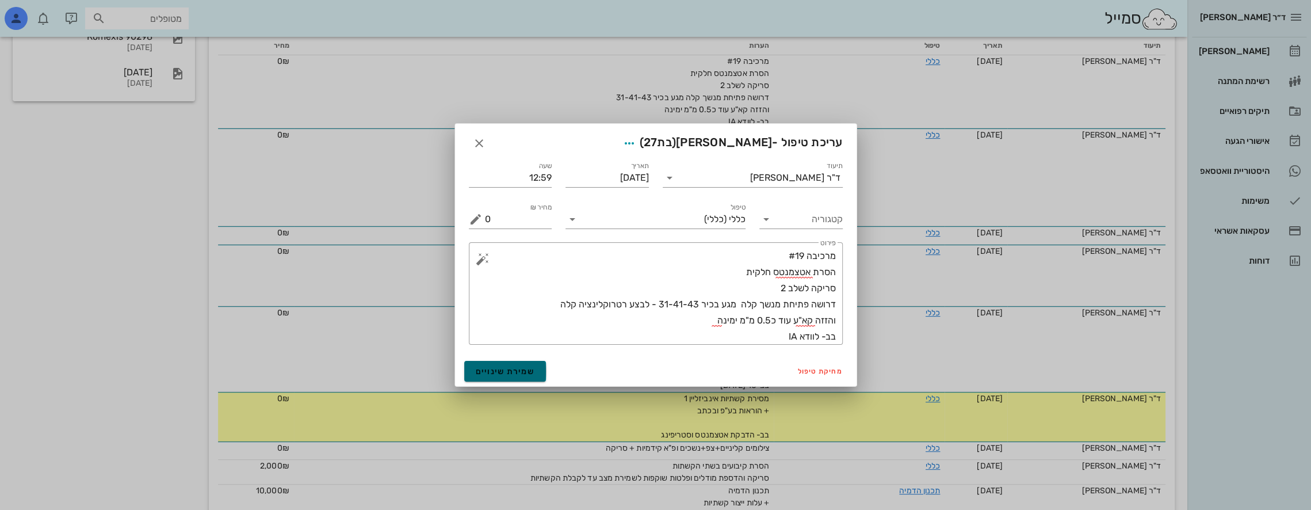
click at [495, 369] on span "שמירת שינויים" at bounding box center [505, 371] width 59 height 10
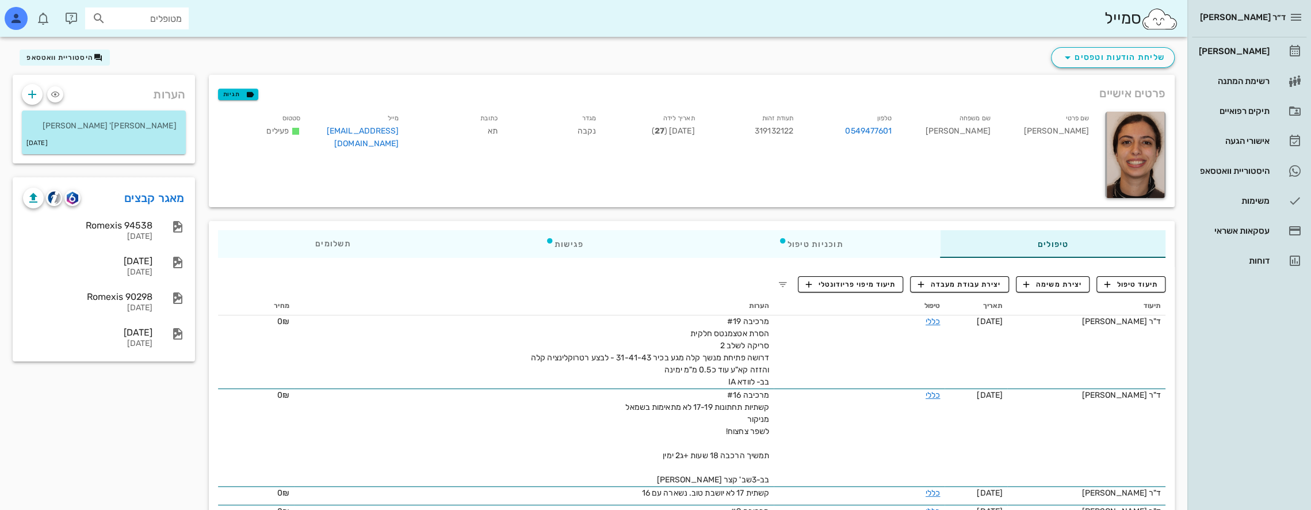
scroll to position [0, 0]
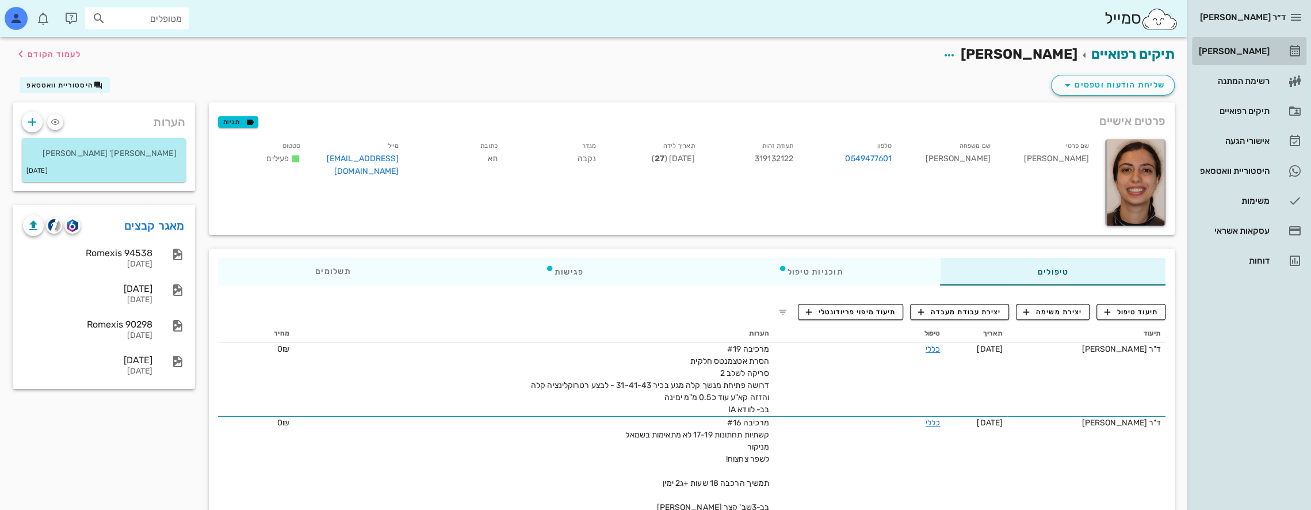
click at [1256, 45] on div "[PERSON_NAME]" at bounding box center [1232, 51] width 73 height 18
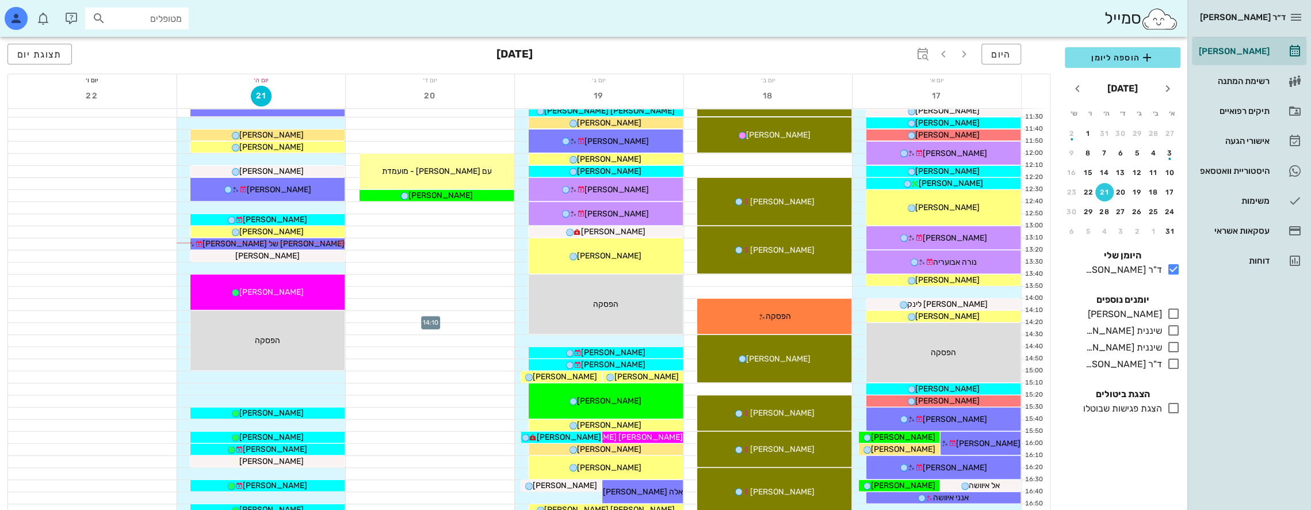
scroll to position [345, 0]
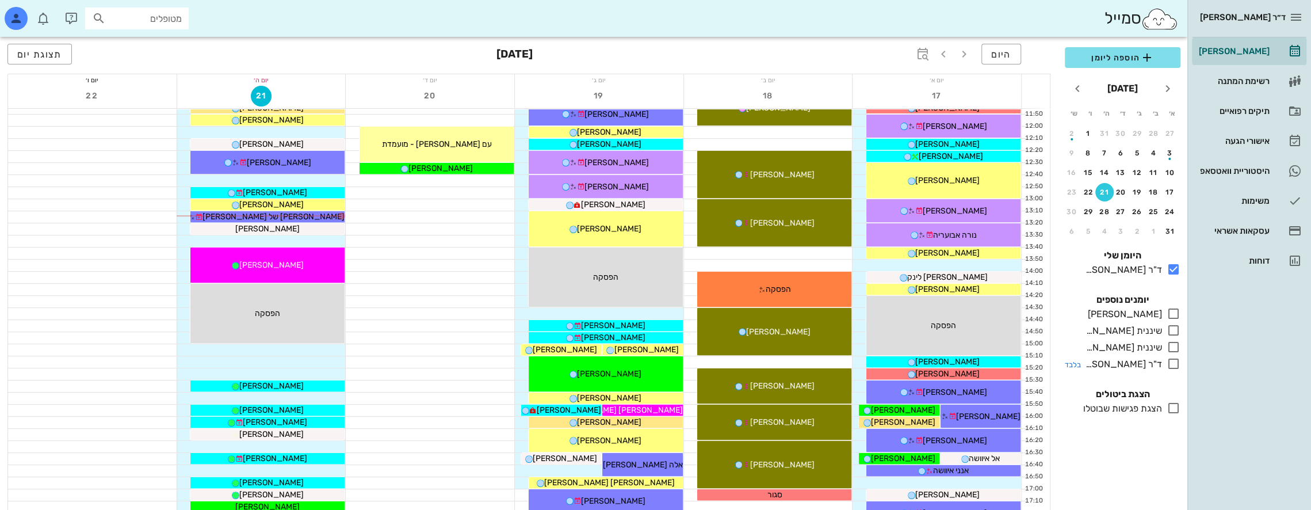
click at [1173, 362] on icon at bounding box center [1173, 364] width 14 height 14
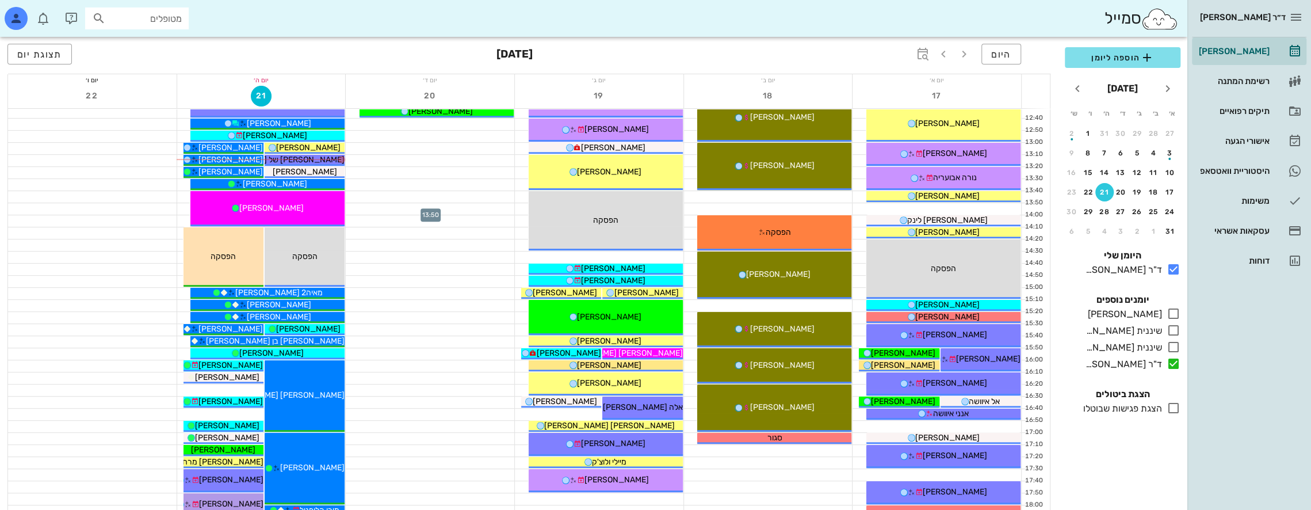
scroll to position [345, 0]
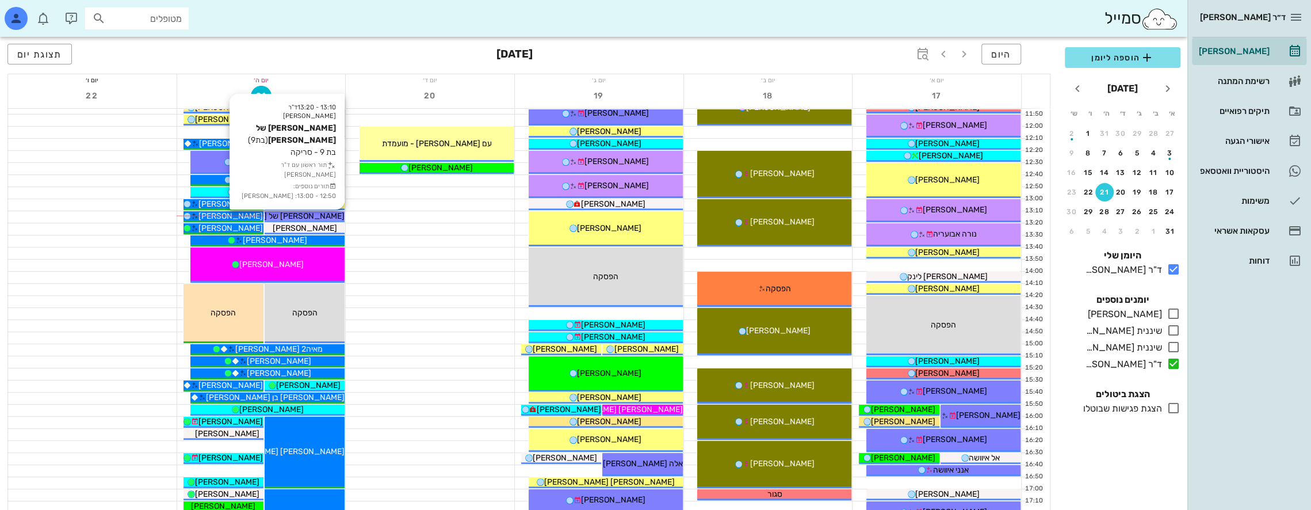
click at [313, 213] on span "[PERSON_NAME] של [PERSON_NAME]" at bounding box center [273, 216] width 142 height 10
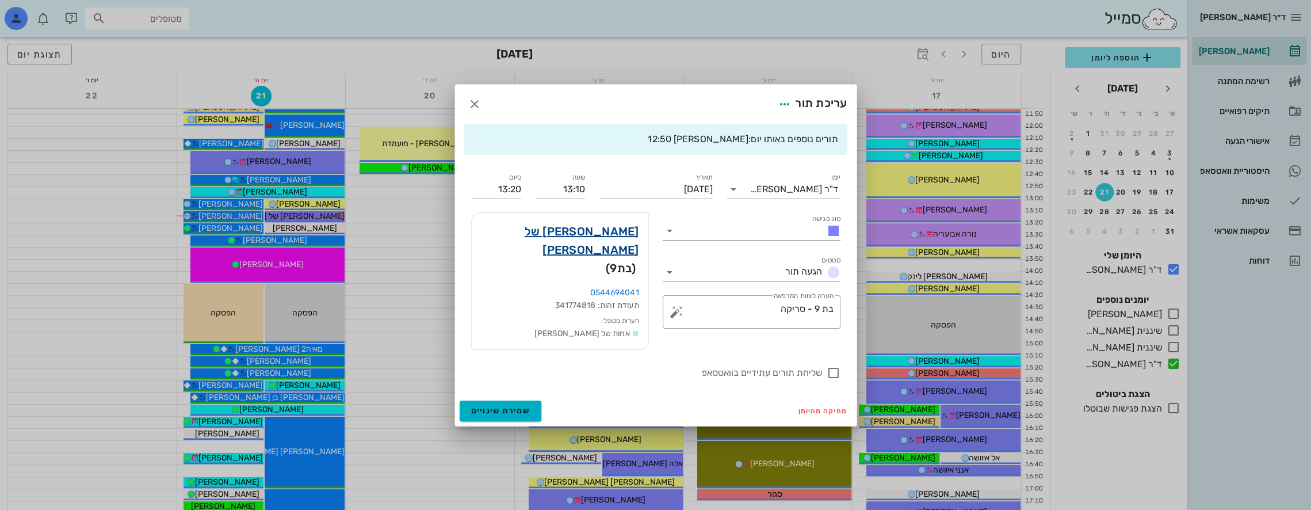
click at [569, 237] on link "[PERSON_NAME] של [PERSON_NAME]" at bounding box center [560, 240] width 158 height 37
